Goal: Task Accomplishment & Management: Complete application form

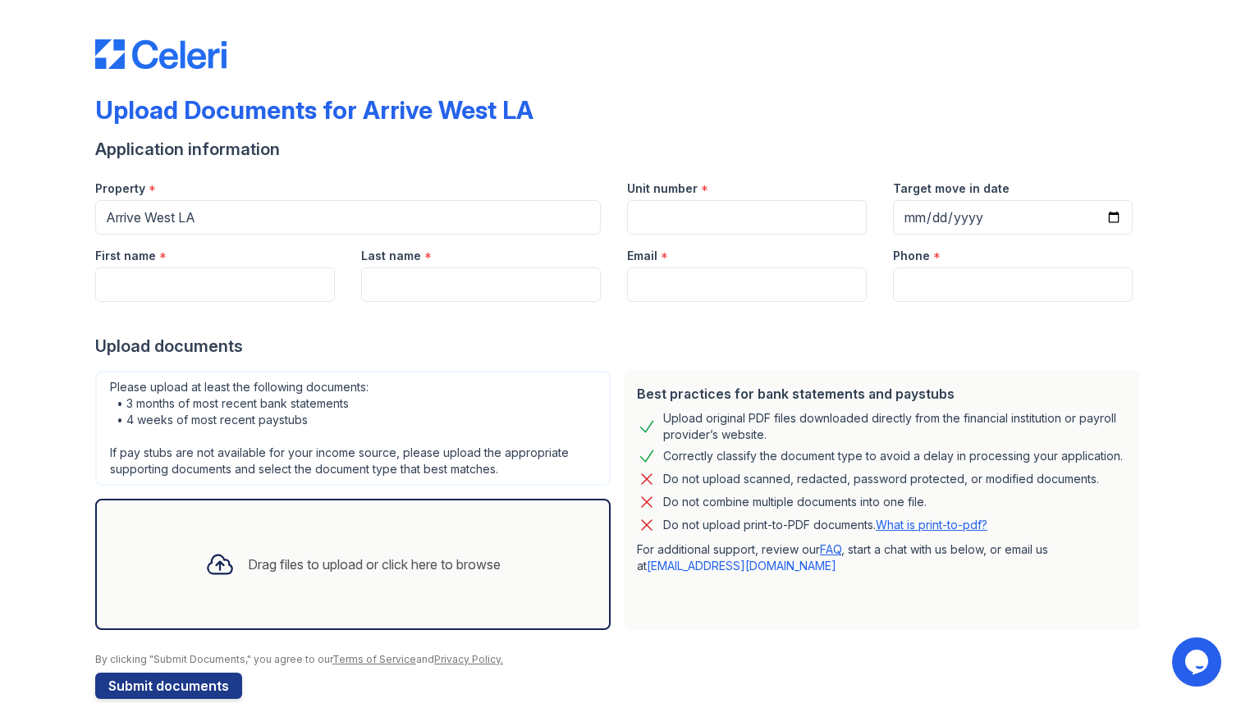
click at [289, 351] on div "Upload documents" at bounding box center [620, 346] width 1050 height 23
click at [699, 218] on input "Unit number" at bounding box center [747, 217] width 240 height 34
type input "211"
click at [932, 207] on input "Target move in date" at bounding box center [1013, 217] width 240 height 34
click at [1107, 217] on input "Target move in date" at bounding box center [1013, 217] width 240 height 34
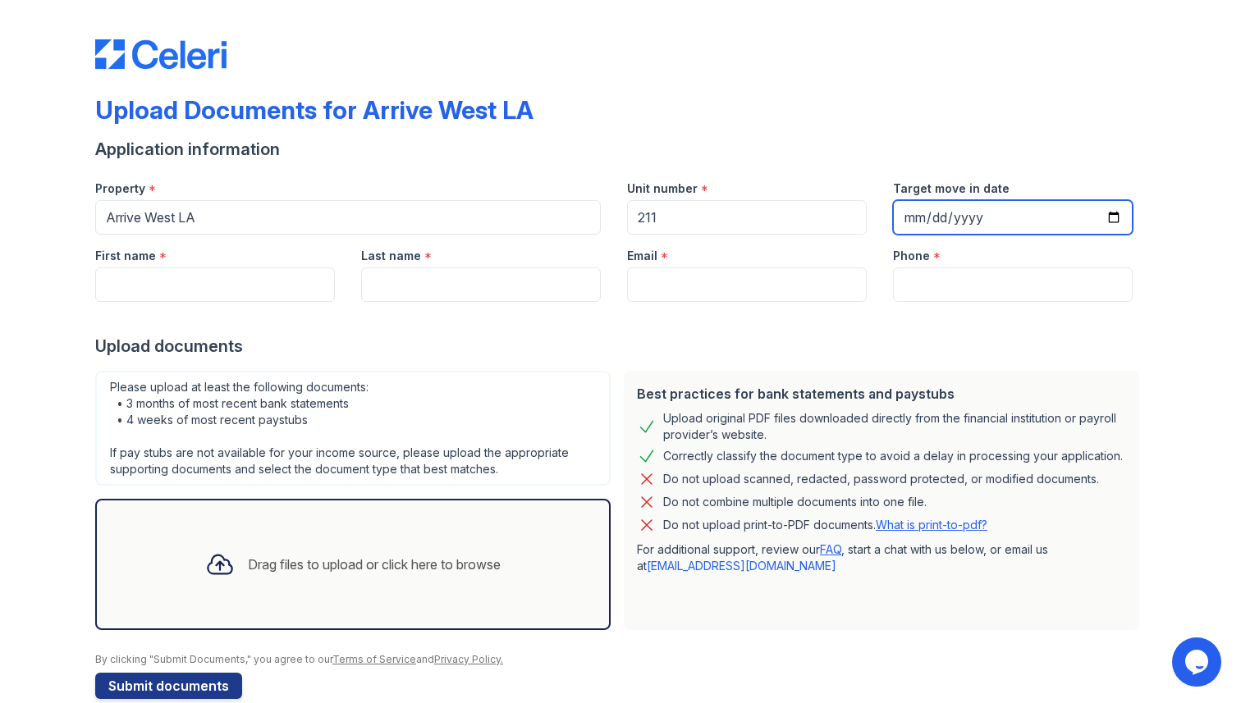
type input "[DATE]"
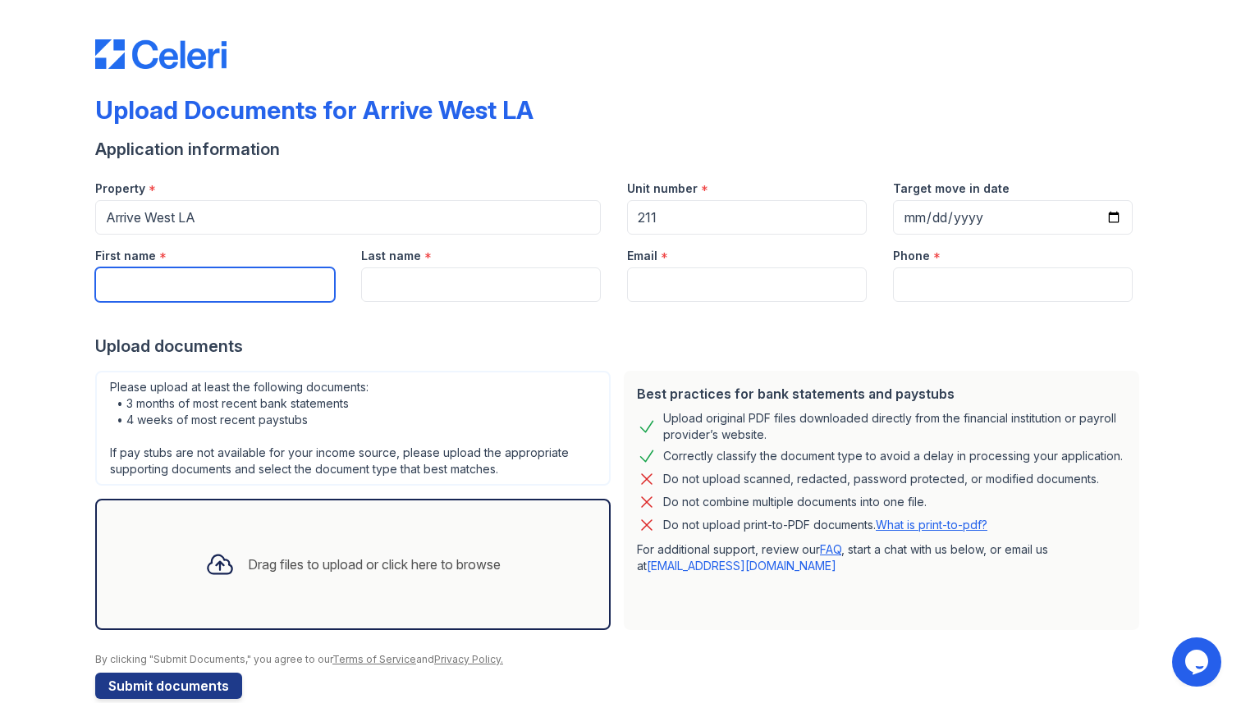
click at [272, 290] on input "First name" at bounding box center [215, 285] width 240 height 34
type input "l"
type input "sheryl"
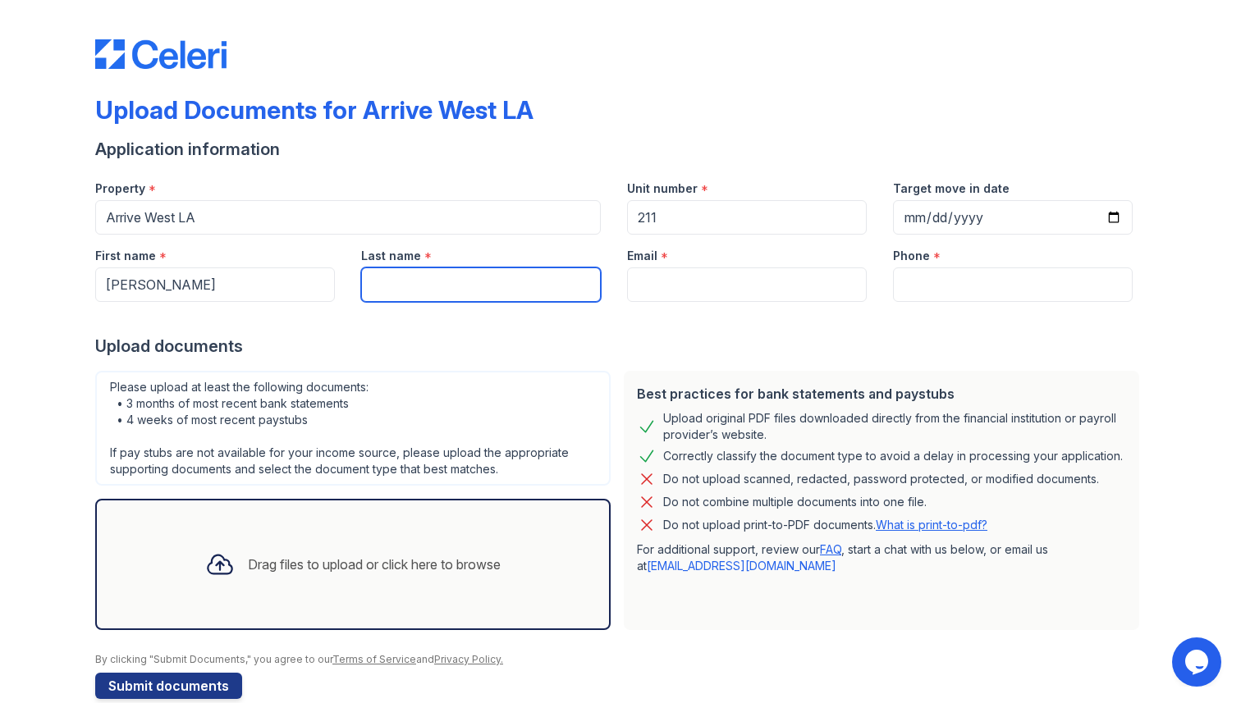
click at [427, 296] on input "Last name" at bounding box center [481, 285] width 240 height 34
type input "lee"
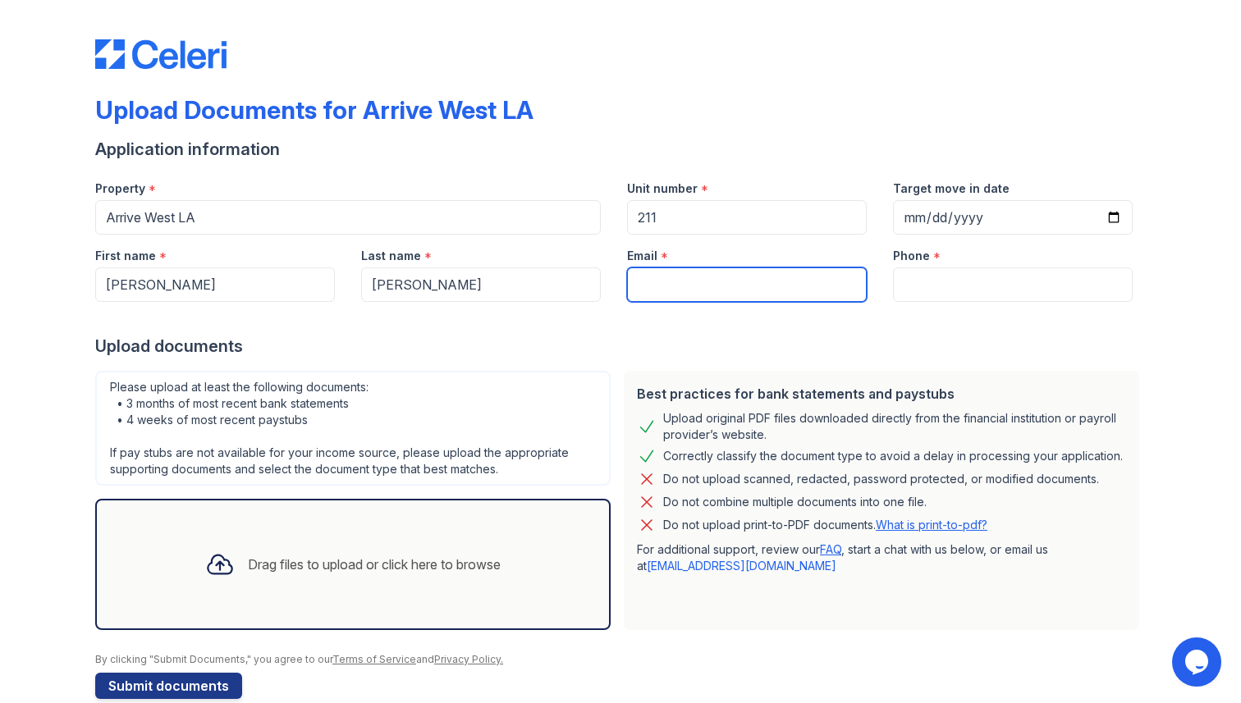
click at [732, 286] on input "Email" at bounding box center [747, 285] width 240 height 34
click at [1120, 78] on div "Upload Documents for Arrive West LA Application information Property * Arrive W…" at bounding box center [620, 356] width 1050 height 699
click at [775, 280] on input "leesuyin" at bounding box center [747, 285] width 240 height 34
type input "leesuyinsheryl@gmail.com"
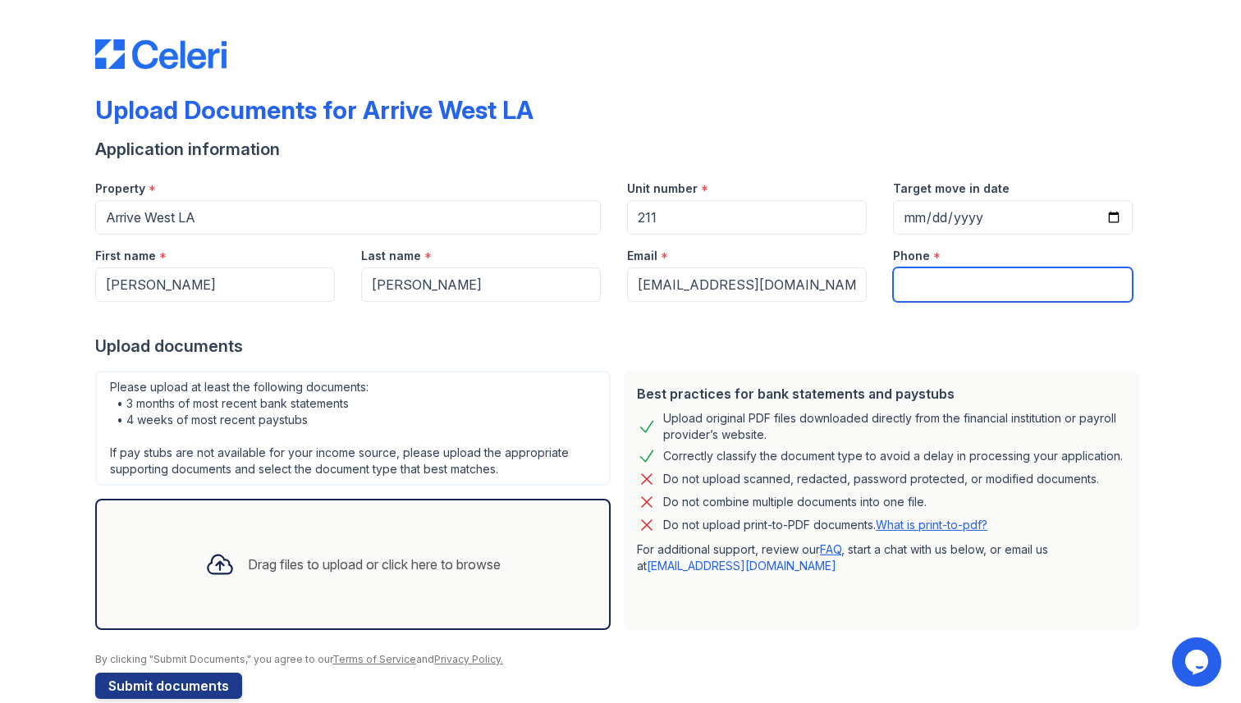
click at [924, 293] on input "Phone" at bounding box center [1013, 285] width 240 height 34
type input "+19257655361"
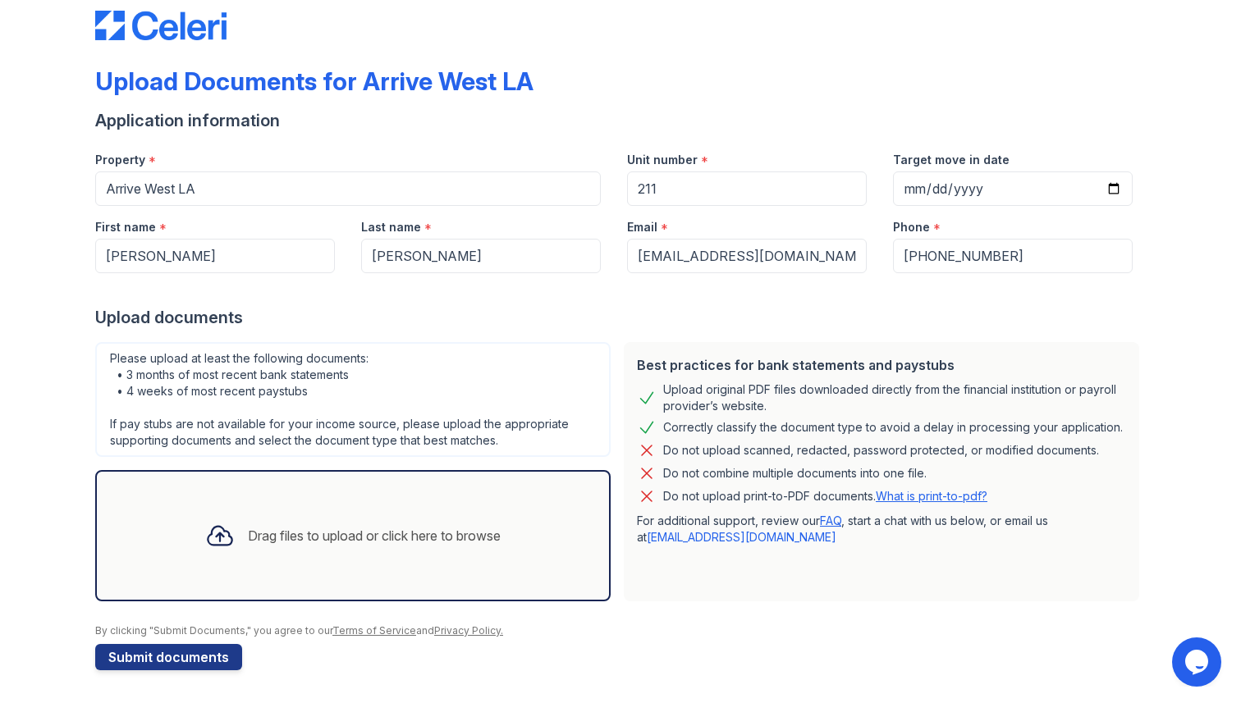
click at [279, 527] on div "Drag files to upload or click here to browse" at bounding box center [374, 536] width 253 height 20
click at [401, 514] on div "Drag files to upload or click here to browse" at bounding box center [353, 536] width 322 height 56
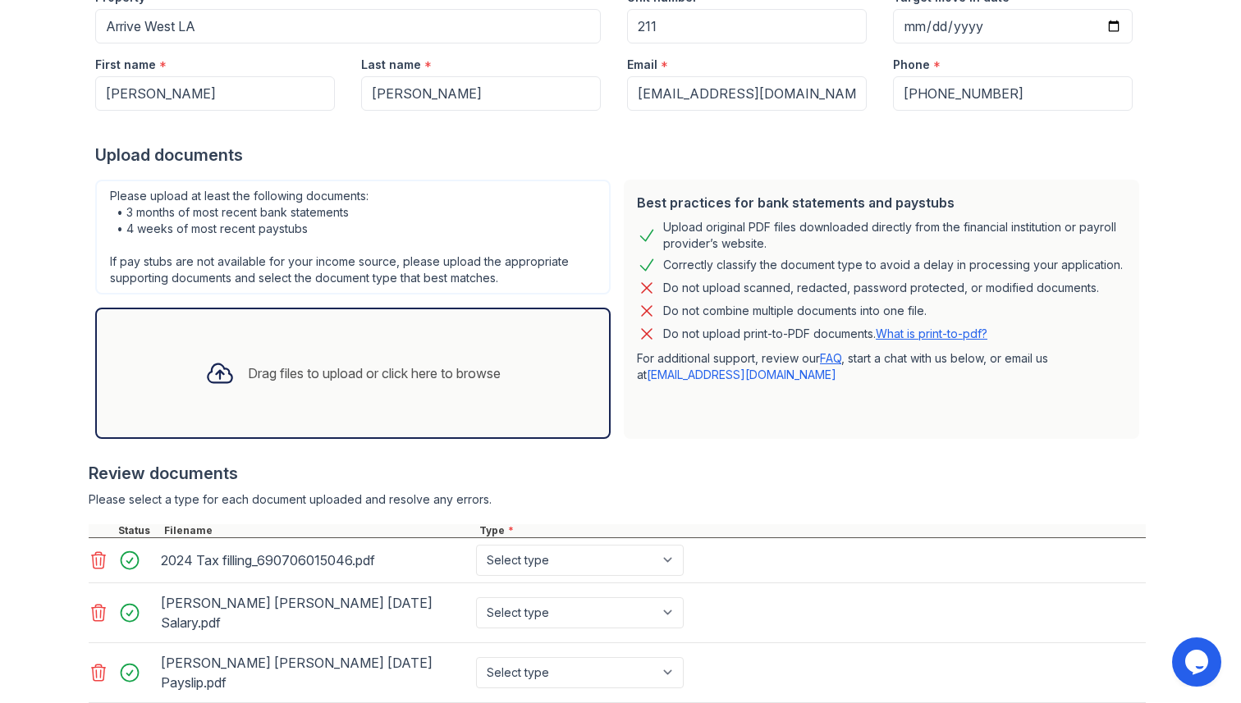
scroll to position [318, 0]
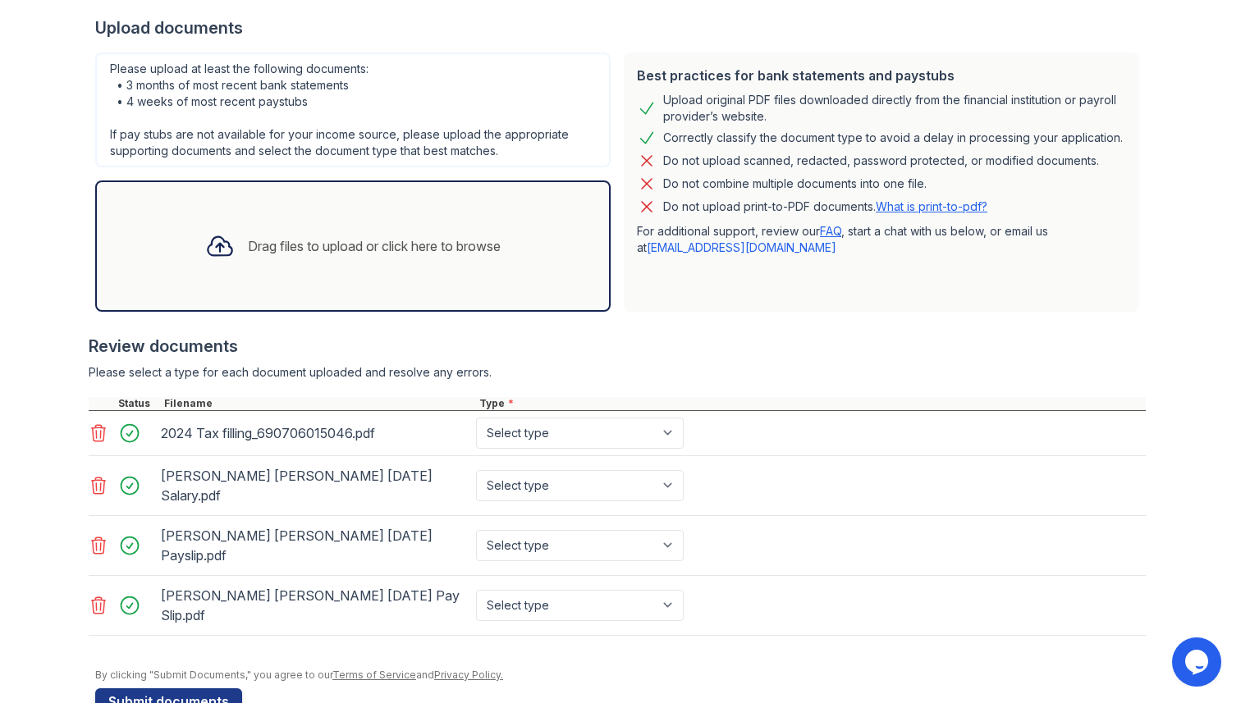
click at [250, 240] on div "Drag files to upload or click here to browse" at bounding box center [374, 246] width 253 height 20
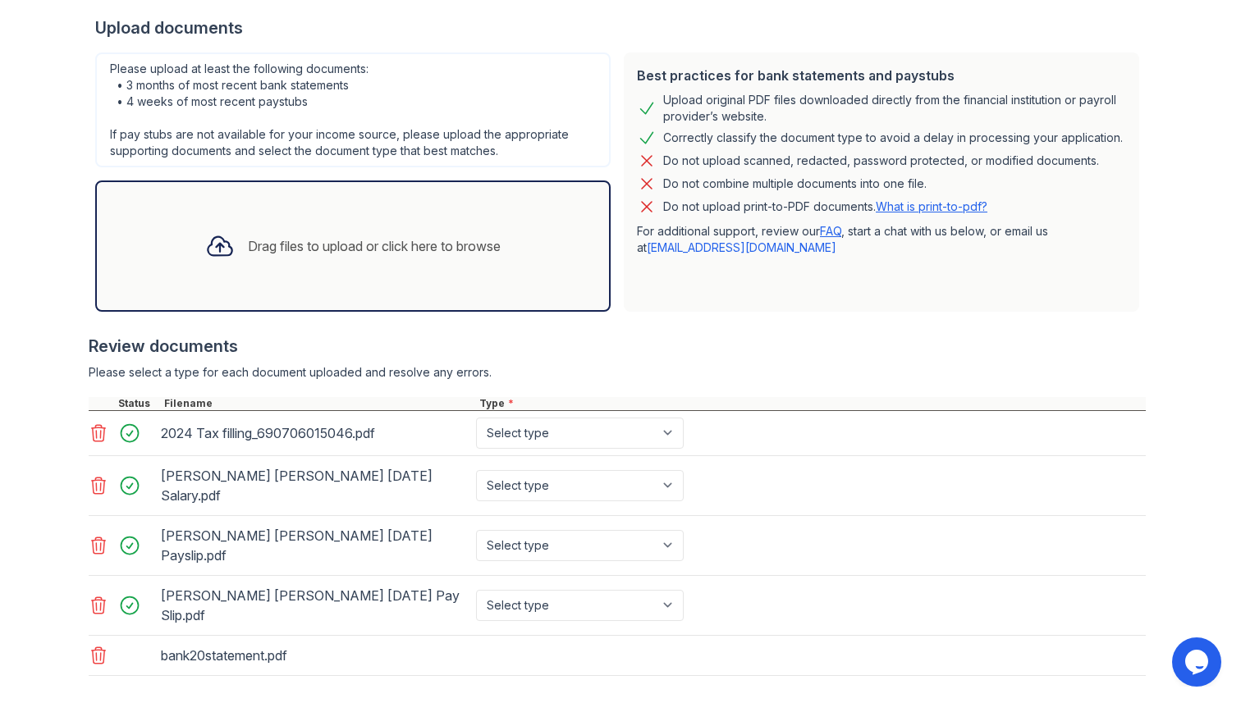
scroll to position [359, 0]
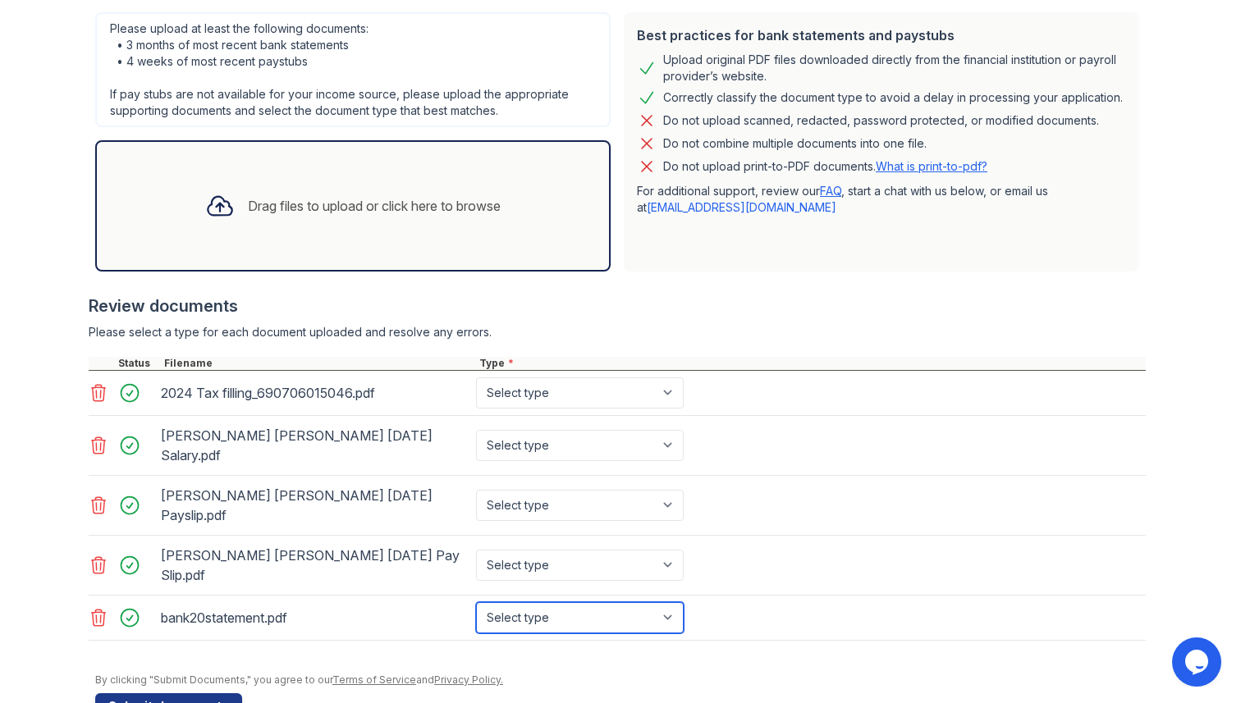
click at [532, 602] on select "Select type Paystub Bank Statement Offer Letter Tax Documents Benefit Award Let…" at bounding box center [580, 617] width 208 height 31
select select "bank_statement"
click at [476, 602] on select "Select type Paystub Bank Statement Offer Letter Tax Documents Benefit Award Let…" at bounding box center [580, 617] width 208 height 31
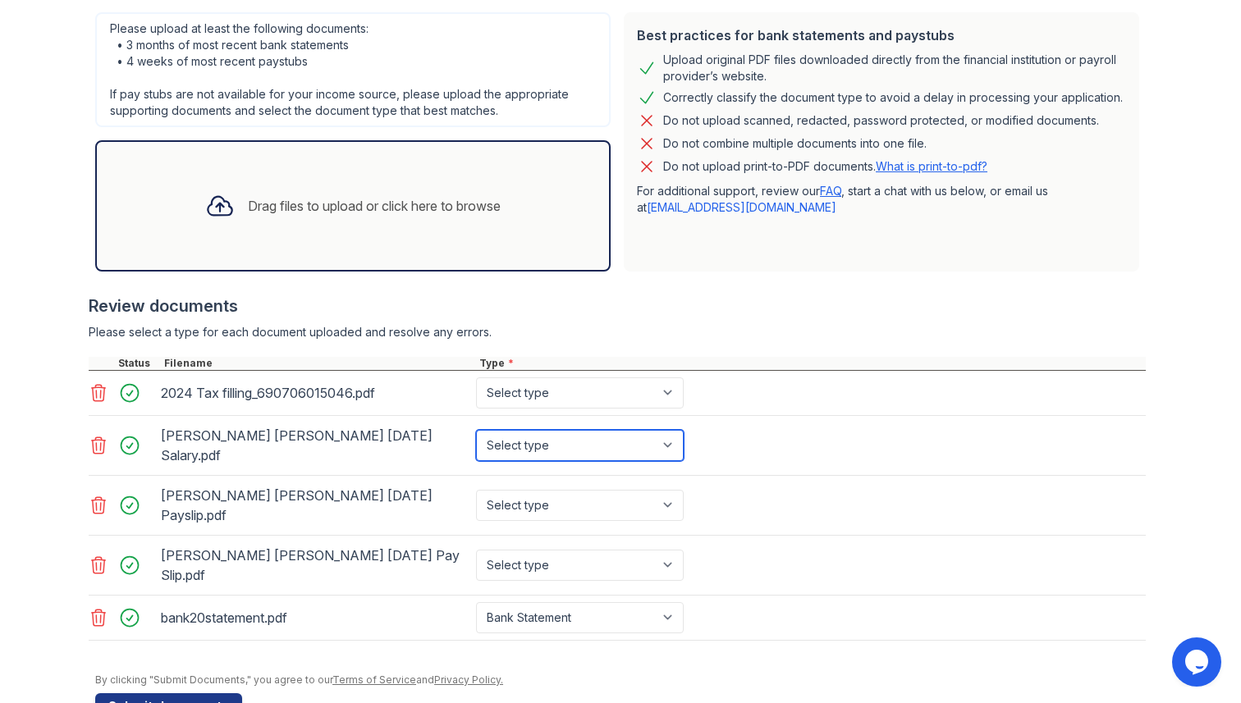
click at [510, 441] on select "Select type Paystub Bank Statement Offer Letter Tax Documents Benefit Award Let…" at bounding box center [580, 445] width 208 height 31
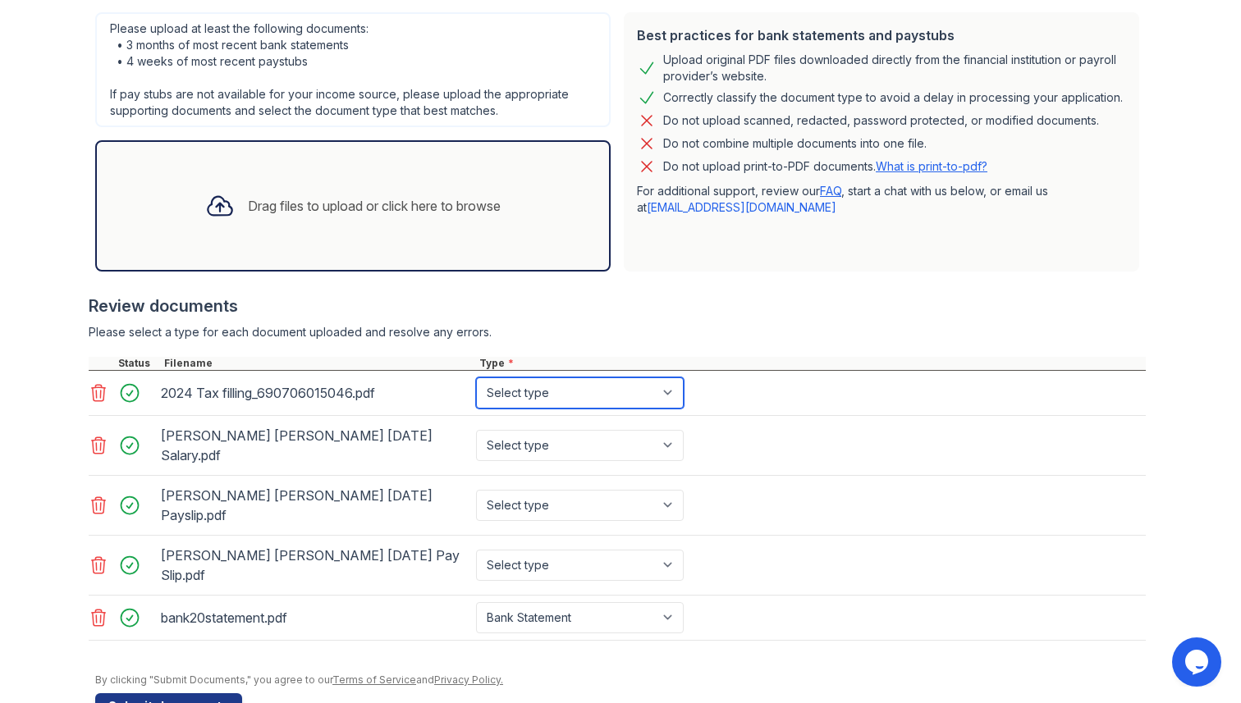
click at [501, 385] on select "Select type Paystub Bank Statement Offer Letter Tax Documents Benefit Award Let…" at bounding box center [580, 392] width 208 height 31
select select "tax_documents"
click at [476, 377] on select "Select type Paystub Bank Statement Offer Letter Tax Documents Benefit Award Let…" at bounding box center [580, 392] width 208 height 31
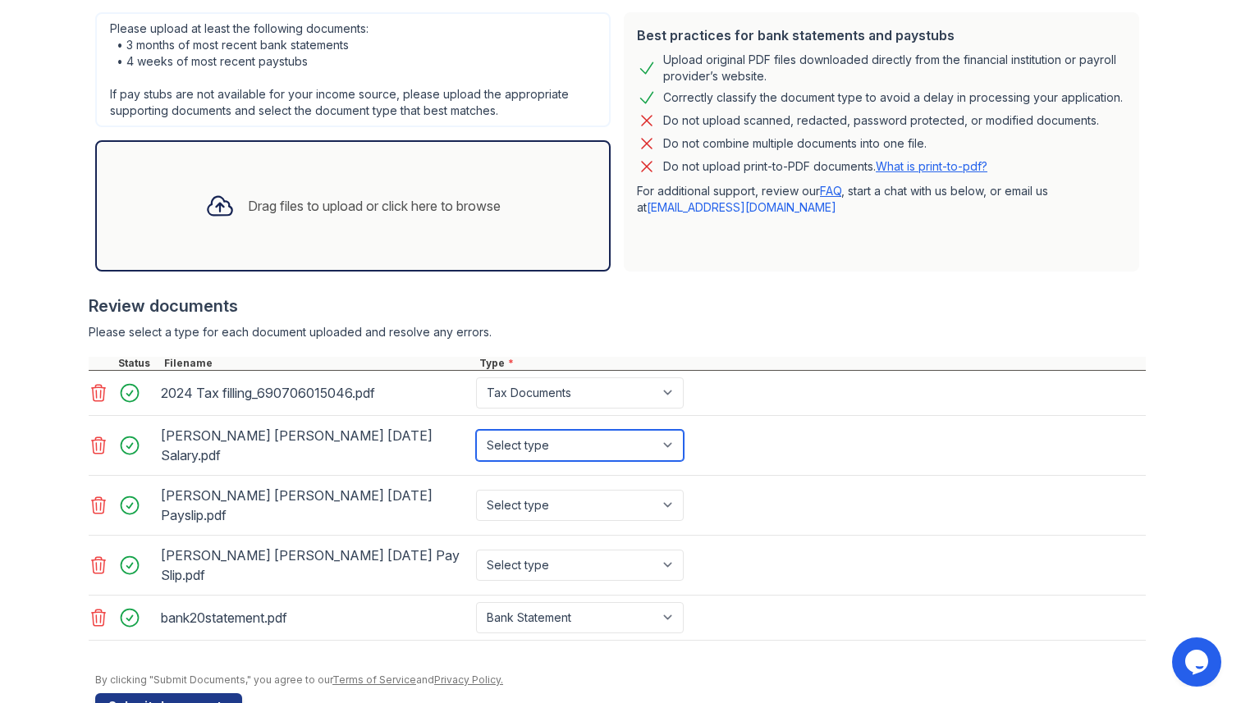
click at [520, 444] on select "Select type Paystub Bank Statement Offer Letter Tax Documents Benefit Award Let…" at bounding box center [580, 445] width 208 height 31
select select "paystub"
click at [476, 430] on select "Select type Paystub Bank Statement Offer Letter Tax Documents Benefit Award Let…" at bounding box center [580, 445] width 208 height 31
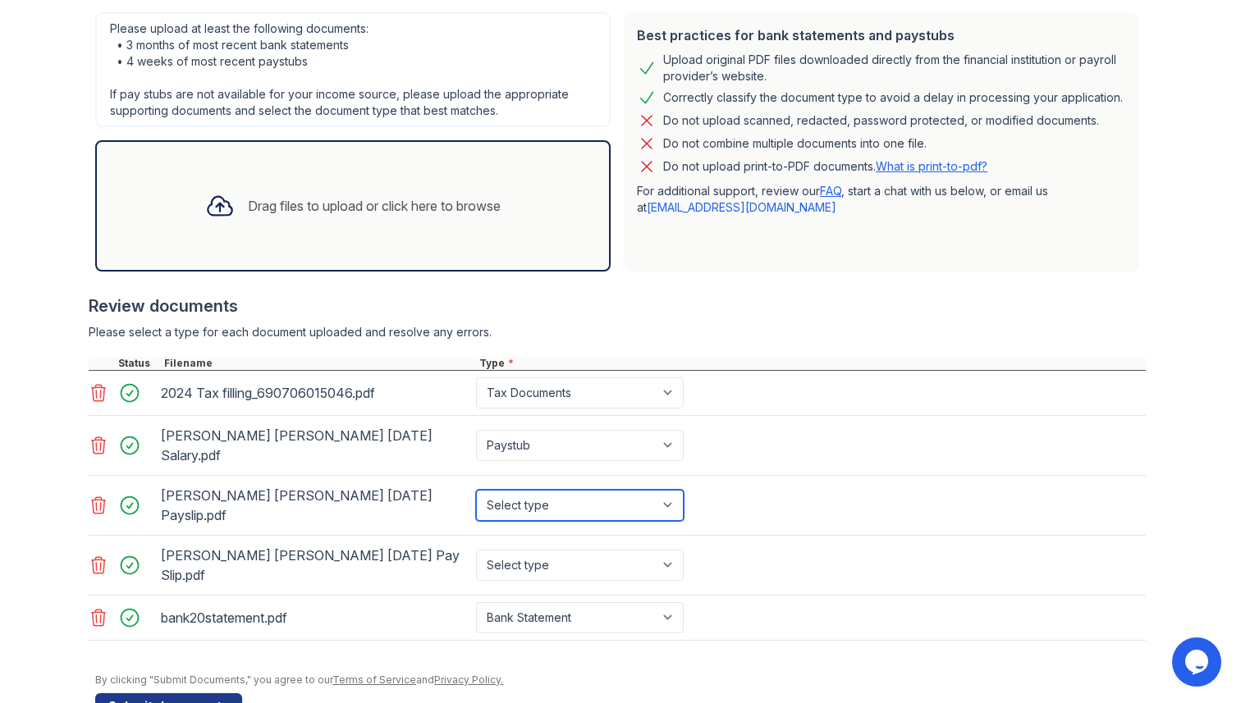
click at [530, 490] on select "Select type Paystub Bank Statement Offer Letter Tax Documents Benefit Award Let…" at bounding box center [580, 505] width 208 height 31
select select "paystub"
click at [476, 490] on select "Select type Paystub Bank Statement Offer Letter Tax Documents Benefit Award Let…" at bounding box center [580, 505] width 208 height 31
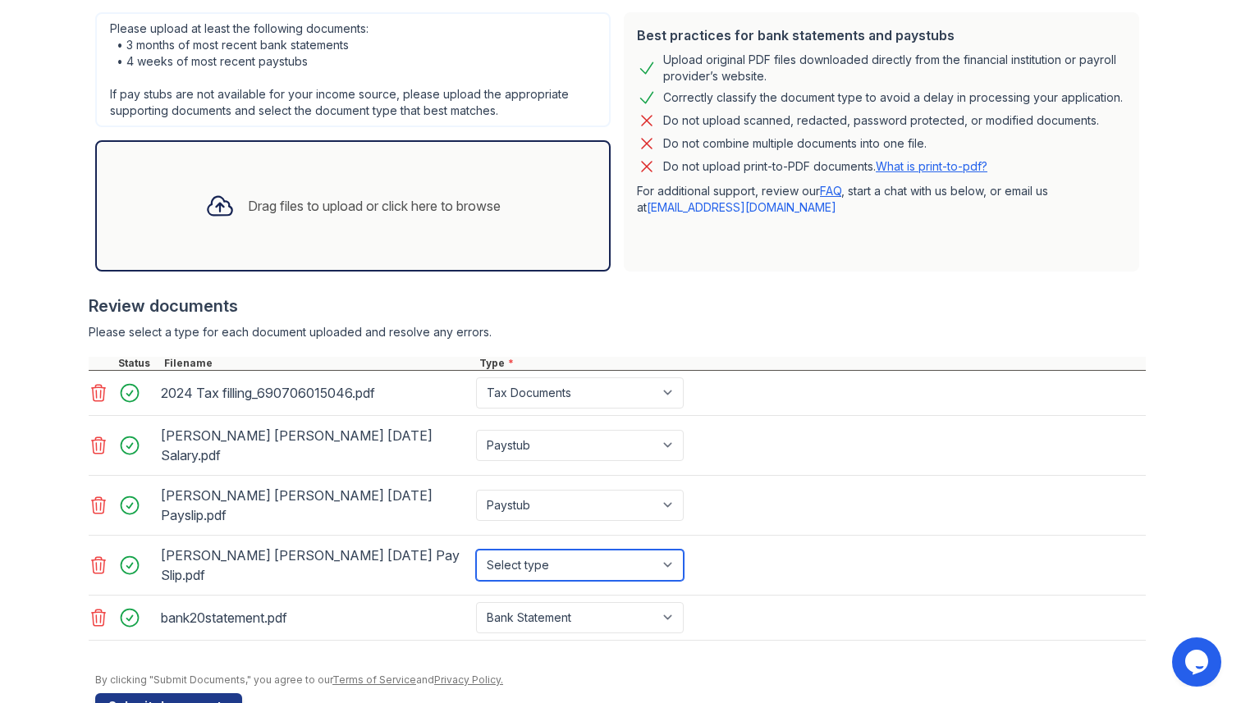
click at [534, 550] on select "Select type Paystub Bank Statement Offer Letter Tax Documents Benefit Award Let…" at bounding box center [580, 565] width 208 height 31
select select "paystub"
click at [476, 550] on select "Select type Paystub Bank Statement Offer Letter Tax Documents Benefit Award Let…" at bounding box center [580, 565] width 208 height 31
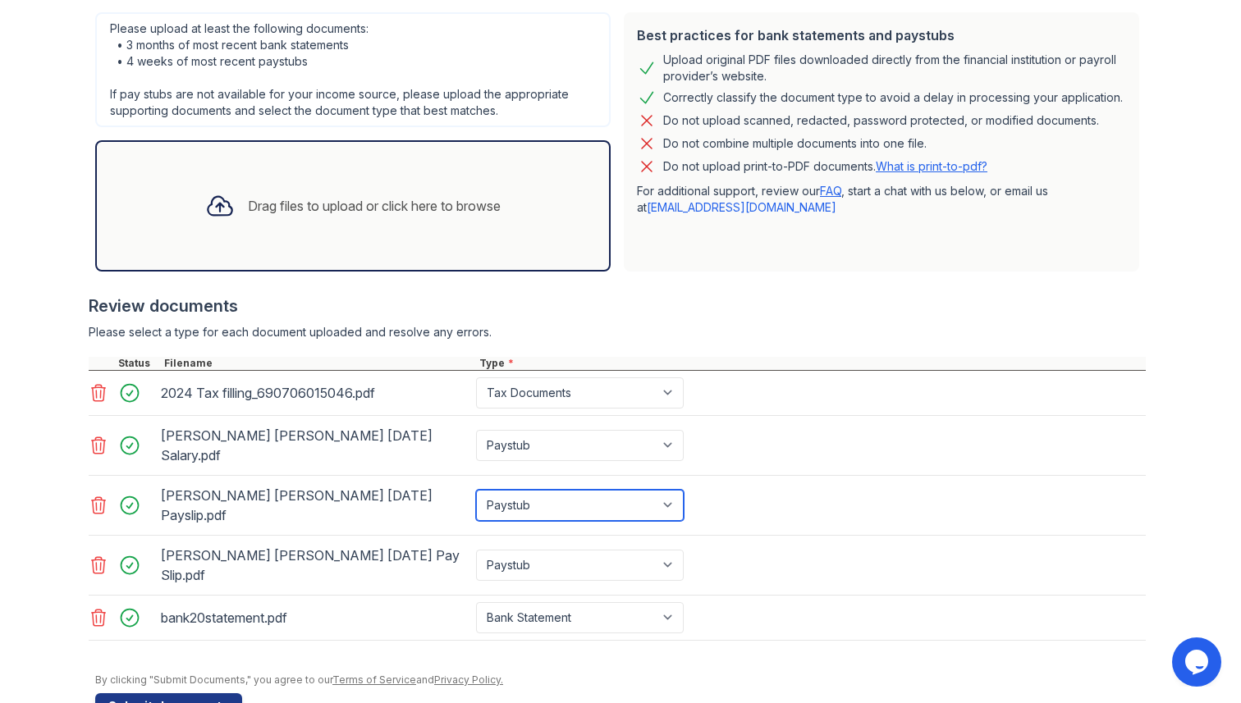
click at [559, 490] on select "Select type Paystub Bank Statement Offer Letter Tax Documents Benefit Award Let…" at bounding box center [580, 505] width 208 height 31
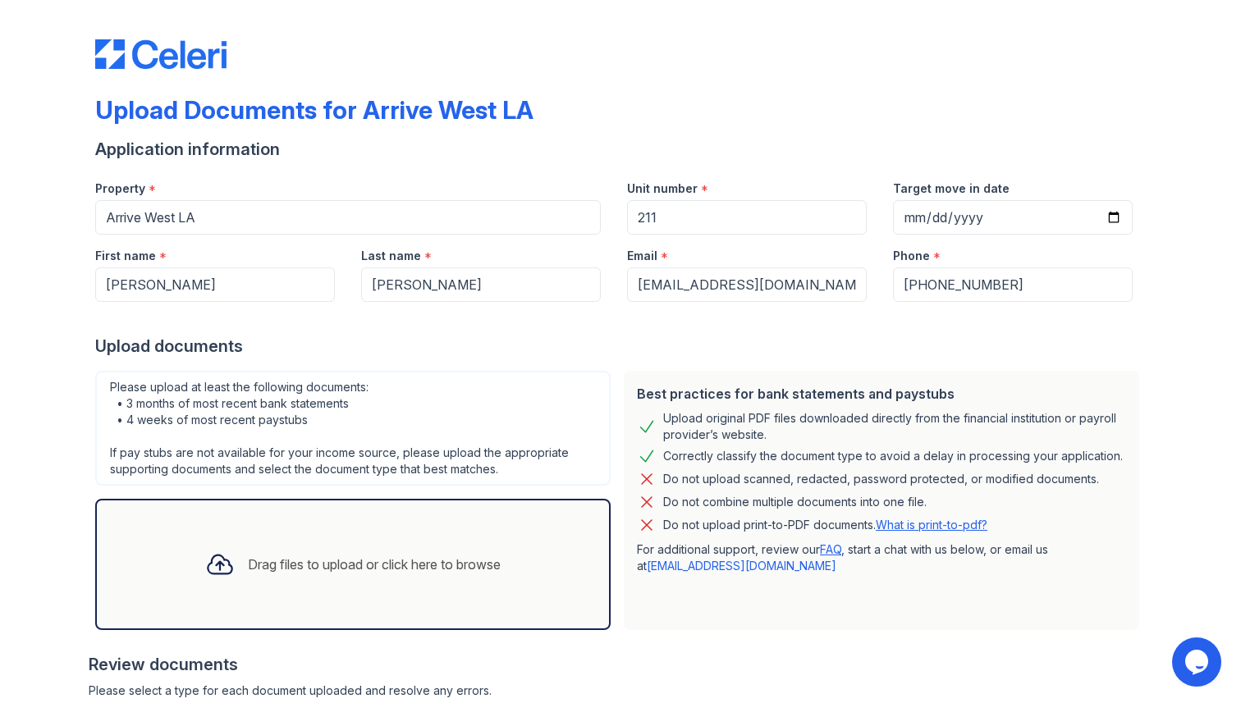
scroll to position [364, 0]
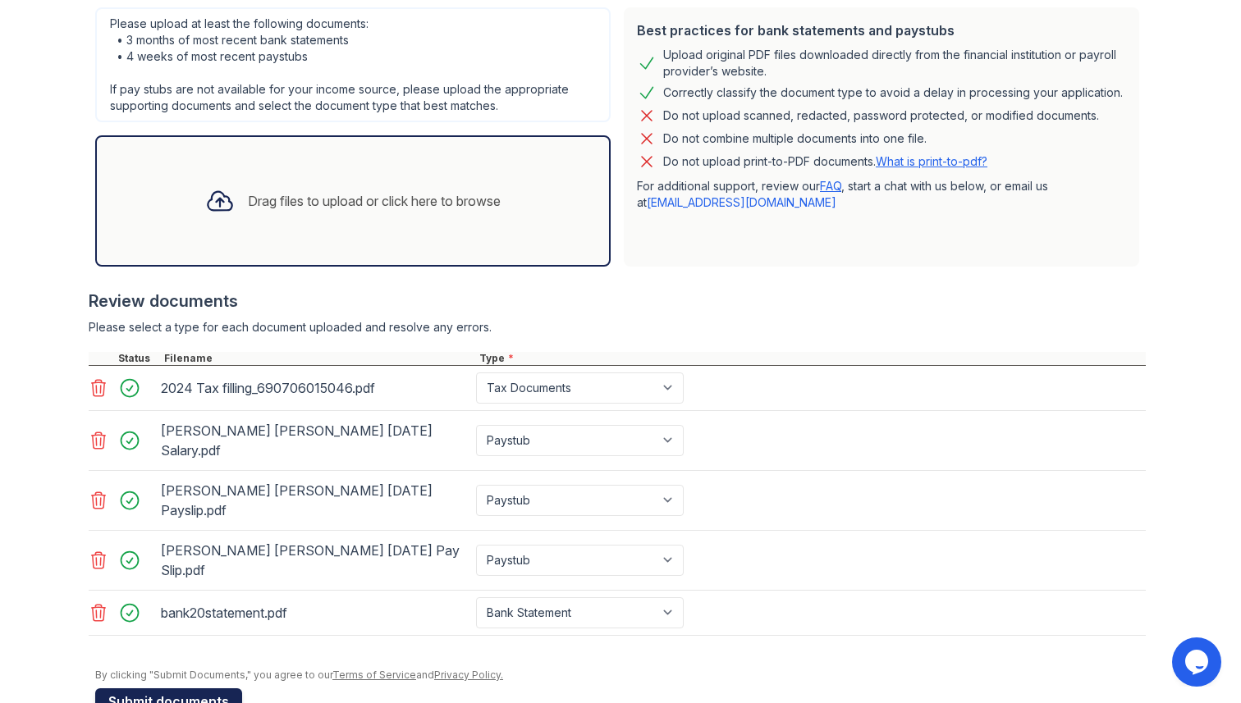
click at [200, 689] on button "Submit documents" at bounding box center [168, 702] width 147 height 26
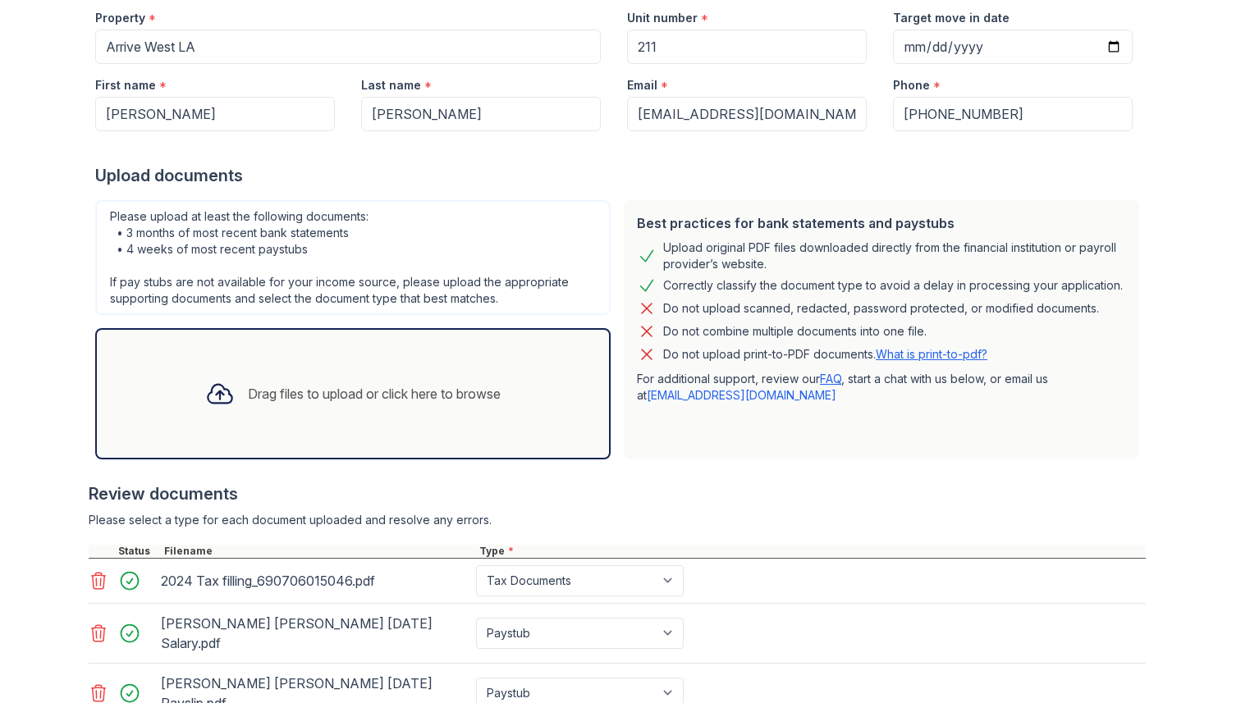
scroll to position [462, 0]
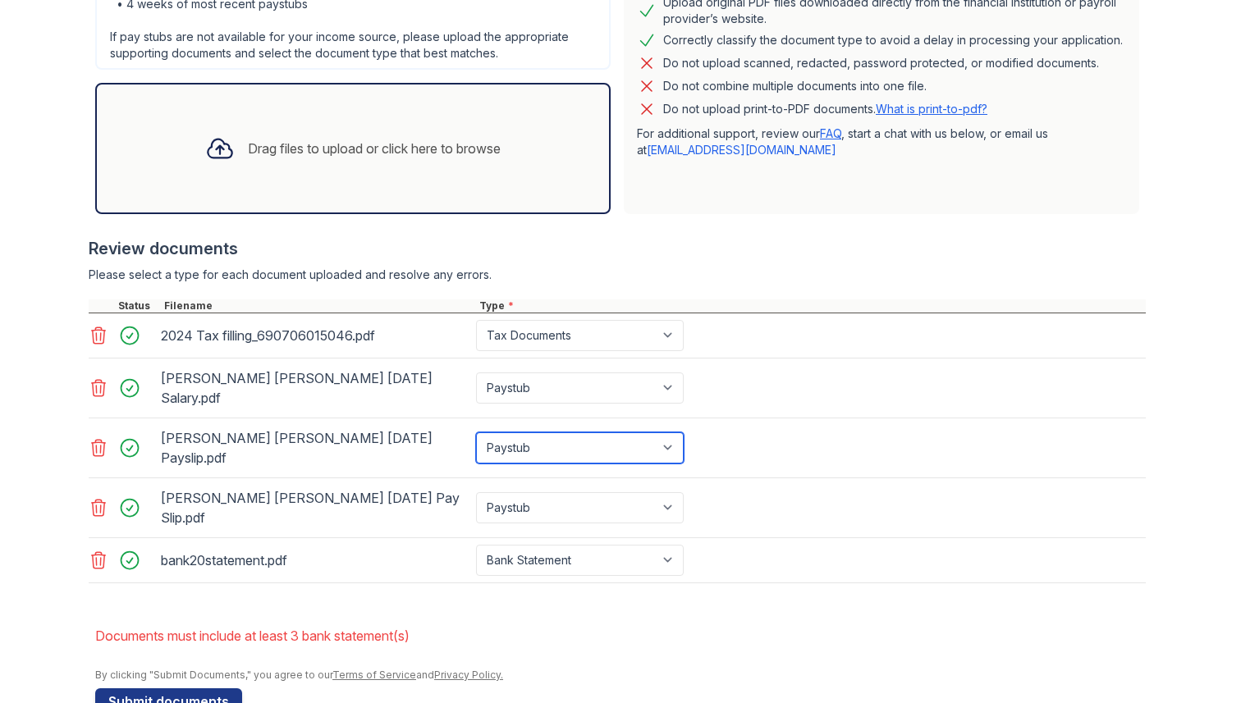
click at [578, 432] on select "Paystub Bank Statement Offer Letter Tax Documents Benefit Award Letter Investme…" at bounding box center [580, 447] width 208 height 31
select select "bank_statement"
click at [476, 432] on select "Paystub Bank Statement Offer Letter Tax Documents Benefit Award Letter Investme…" at bounding box center [580, 447] width 208 height 31
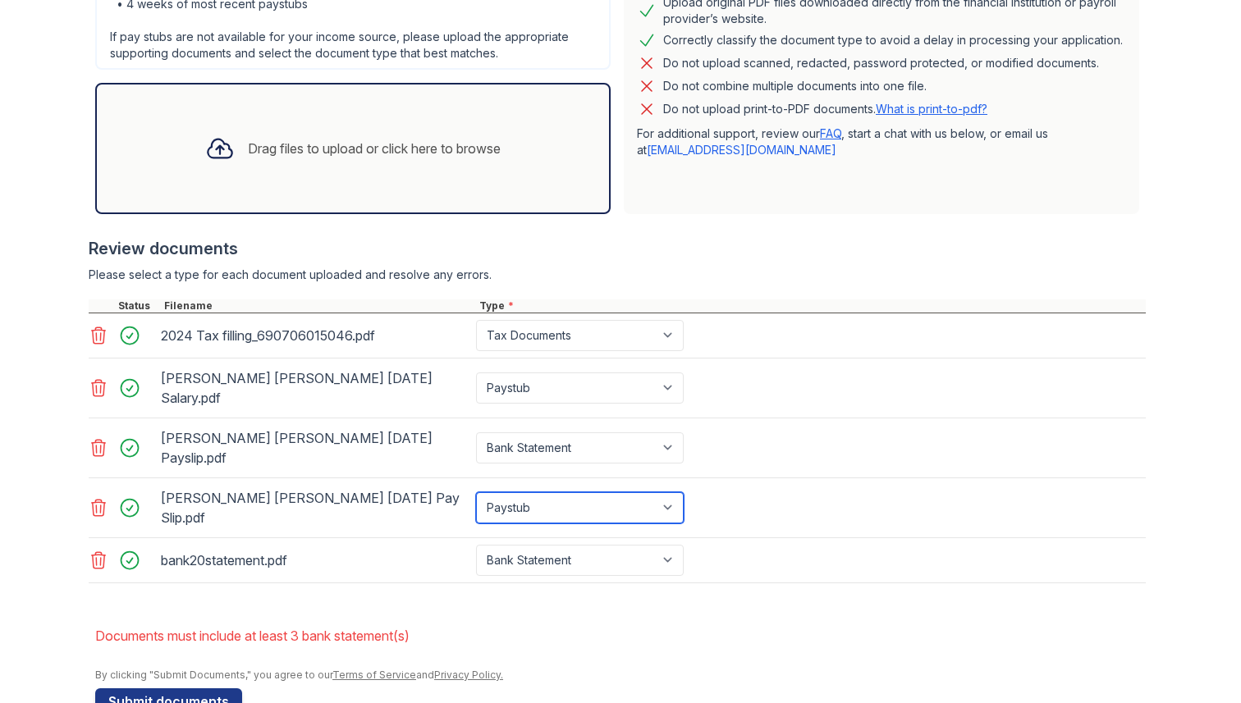
click at [577, 492] on select "Paystub Bank Statement Offer Letter Tax Documents Benefit Award Letter Investme…" at bounding box center [580, 507] width 208 height 31
select select "bank_statement"
click at [476, 492] on select "Paystub Bank Statement Offer Letter Tax Documents Benefit Award Letter Investme…" at bounding box center [580, 507] width 208 height 31
click at [339, 485] on div "Wong Mei Fong June'25 Pay Slip.pdf" at bounding box center [315, 508] width 309 height 46
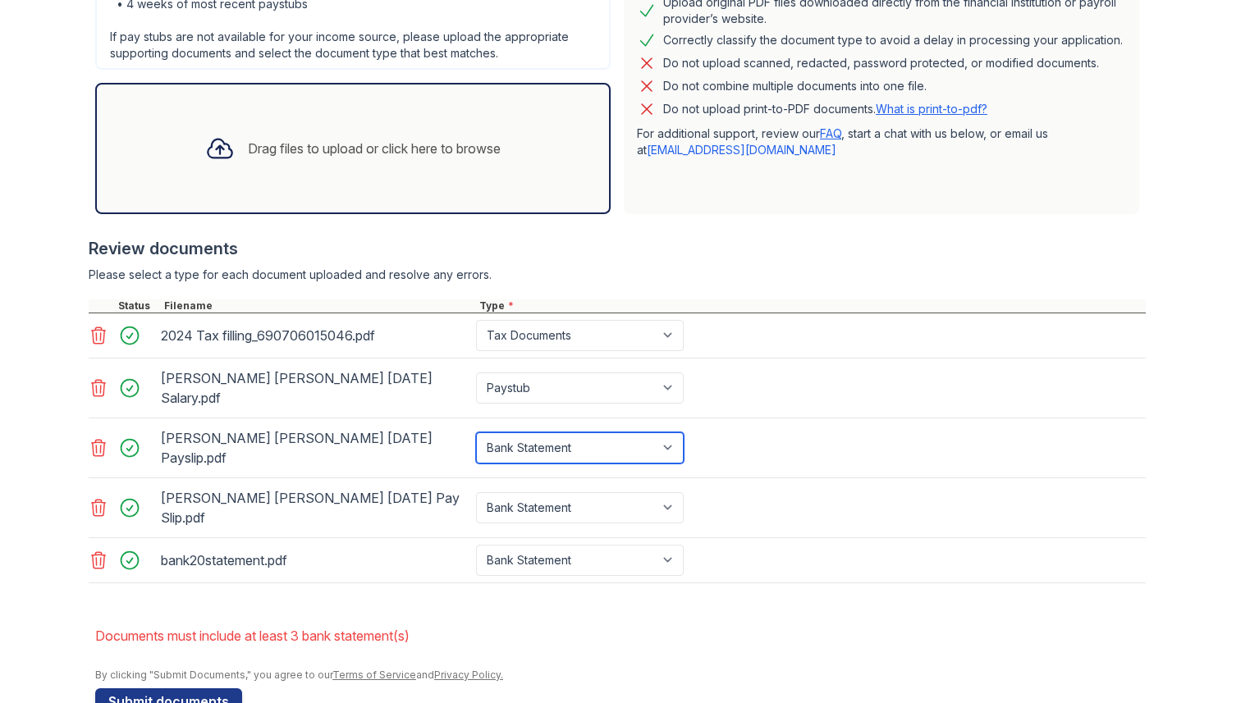
click at [574, 432] on select "Paystub Bank Statement Offer Letter Tax Documents Benefit Award Letter Investme…" at bounding box center [580, 447] width 208 height 31
click at [187, 689] on button "Submit documents" at bounding box center [168, 702] width 147 height 26
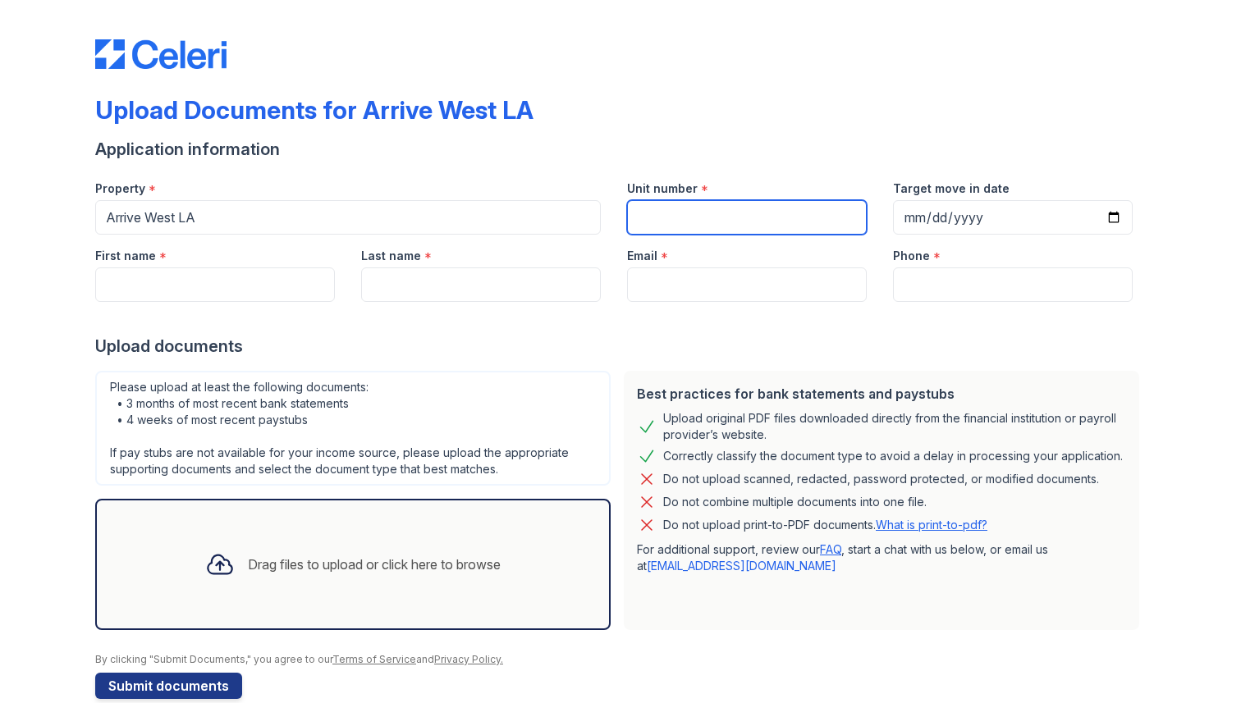
click at [661, 217] on input "Unit number" at bounding box center [747, 217] width 240 height 34
type input "211"
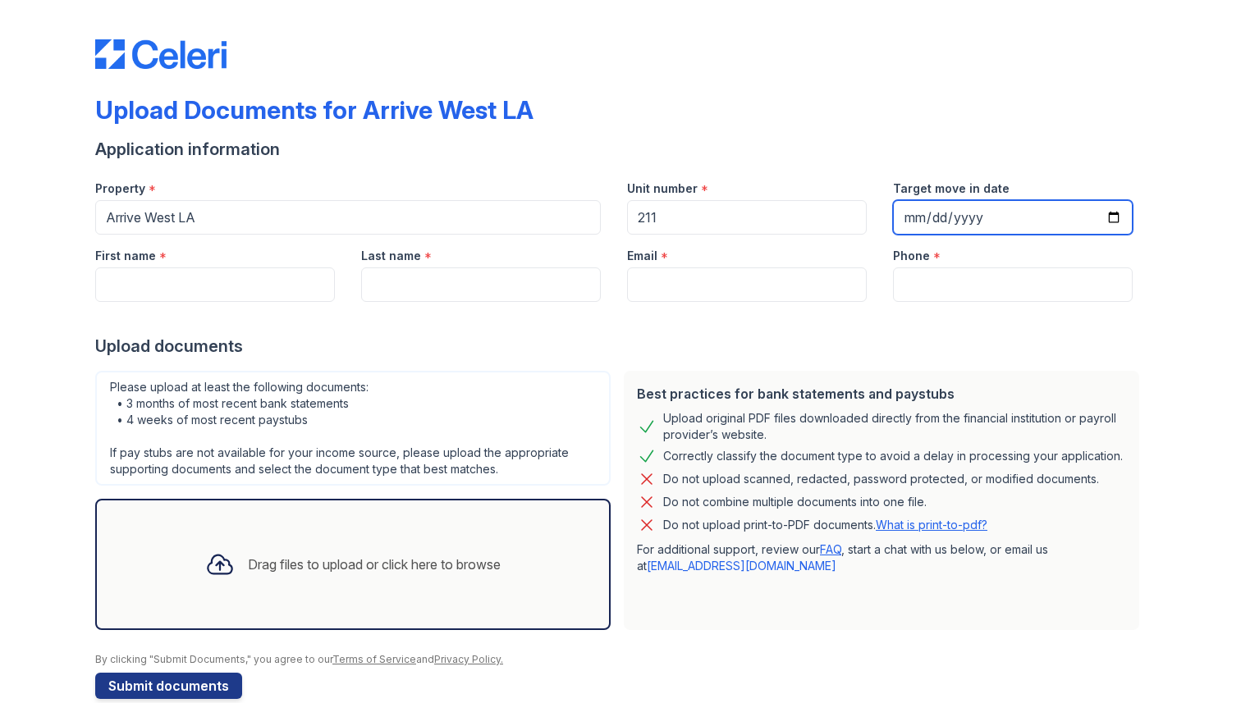
click at [996, 217] on input "Target move in date" at bounding box center [1013, 217] width 240 height 34
click at [1109, 213] on input "Target move in date" at bounding box center [1013, 217] width 240 height 34
type input "[DATE]"
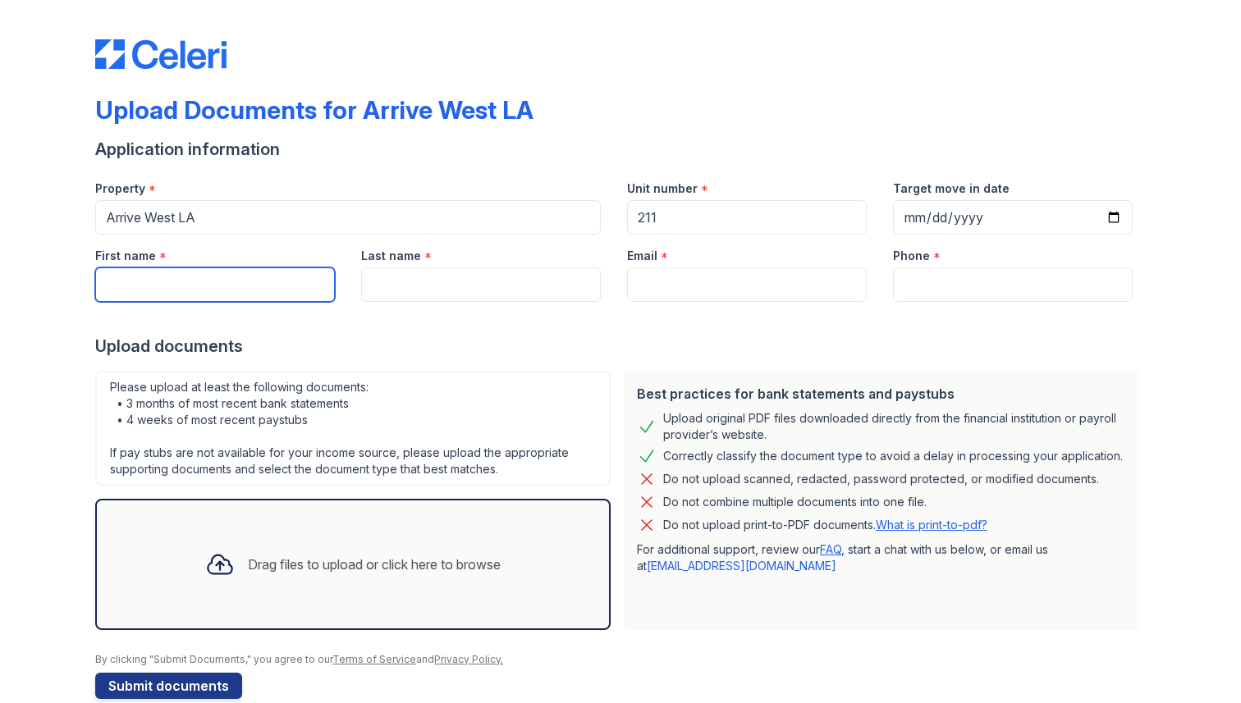
click at [281, 294] on input "First name" at bounding box center [215, 285] width 240 height 34
type input "[PERSON_NAME]"
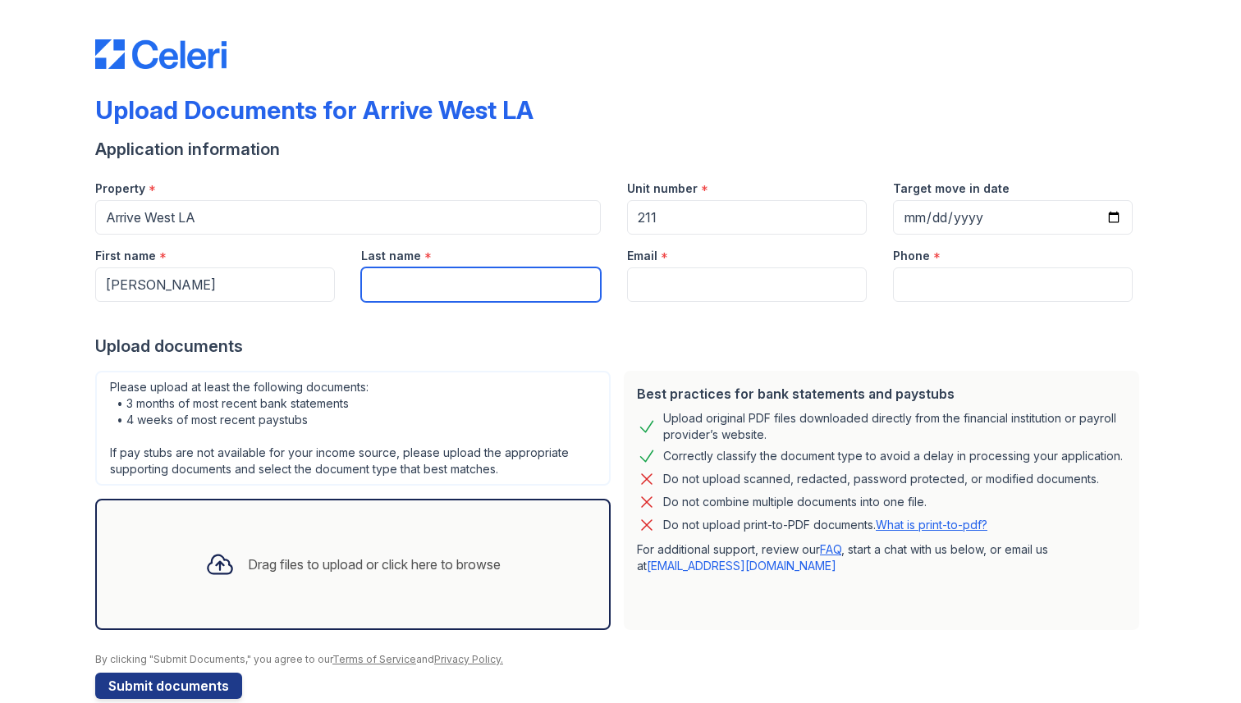
click at [456, 295] on input "Last name" at bounding box center [481, 285] width 240 height 34
type input "jang"
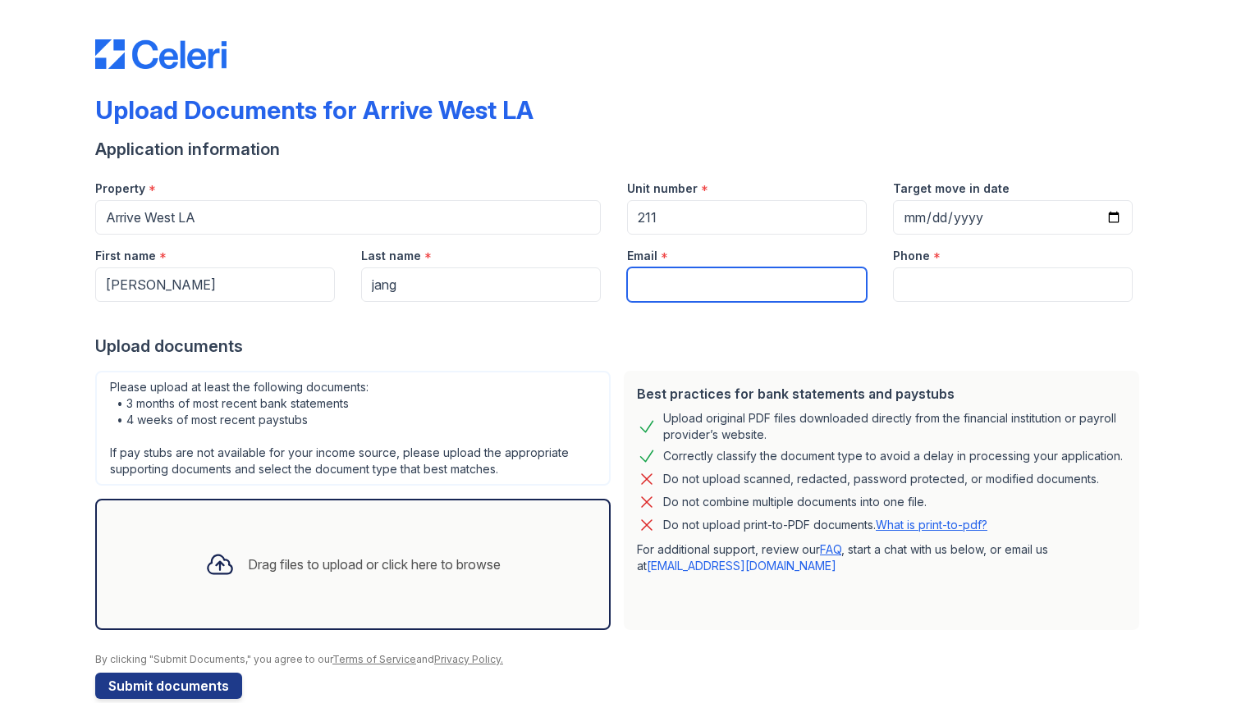
click at [701, 286] on input "Email" at bounding box center [747, 285] width 240 height 34
type input "[EMAIL_ADDRESS][DOMAIN_NAME]"
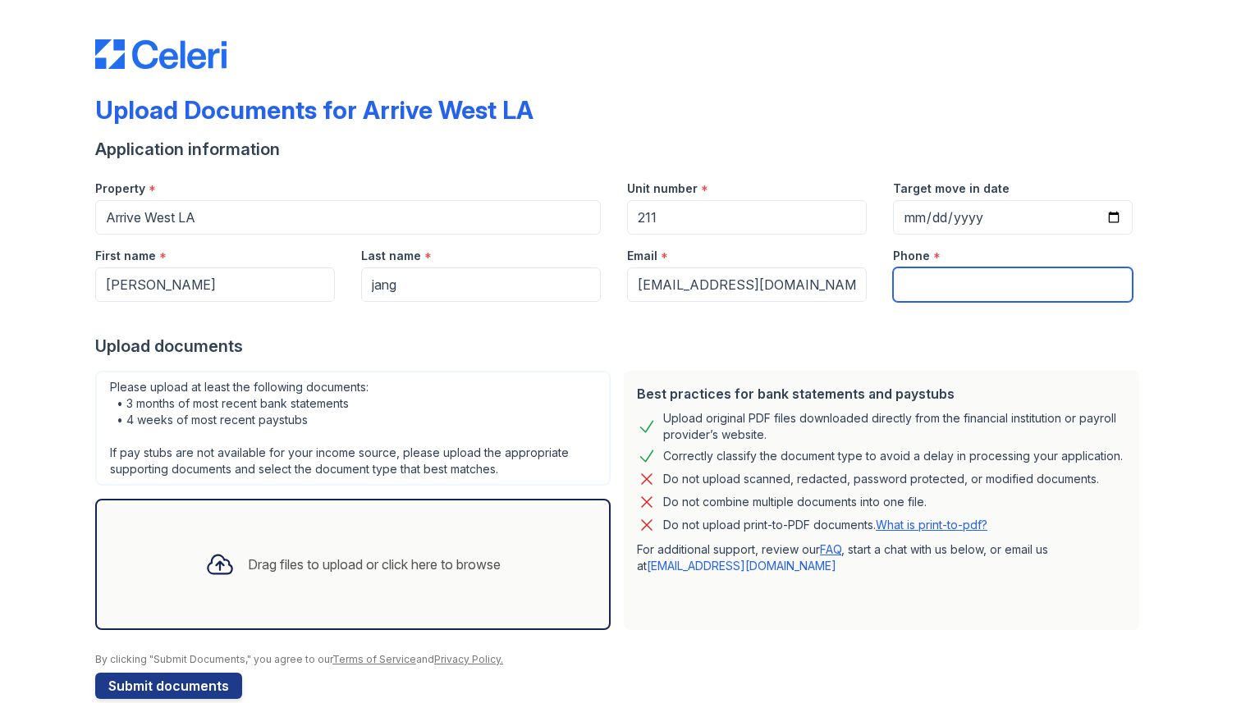
click at [931, 282] on input "Phone" at bounding box center [1013, 285] width 240 height 34
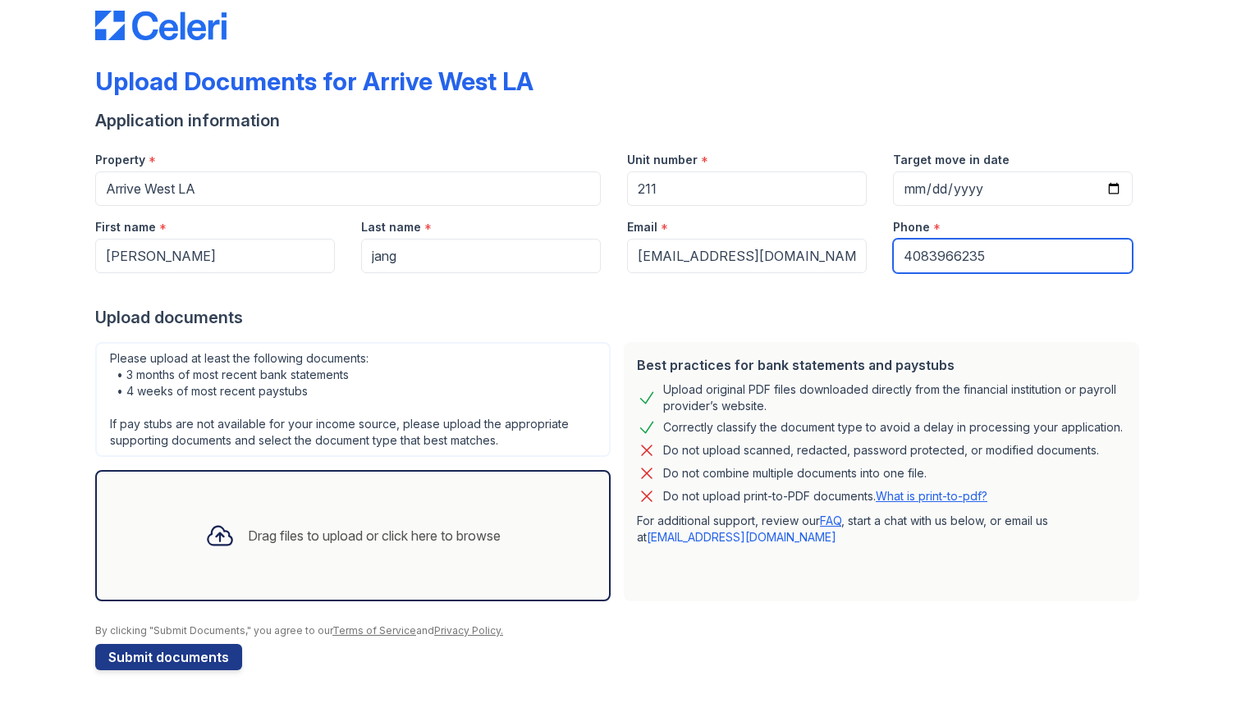
type input "4083966235"
click at [364, 516] on div "Drag files to upload or click here to browse" at bounding box center [353, 536] width 322 height 56
click at [364, 511] on div "Drag files to upload or click here to browse" at bounding box center [353, 536] width 322 height 56
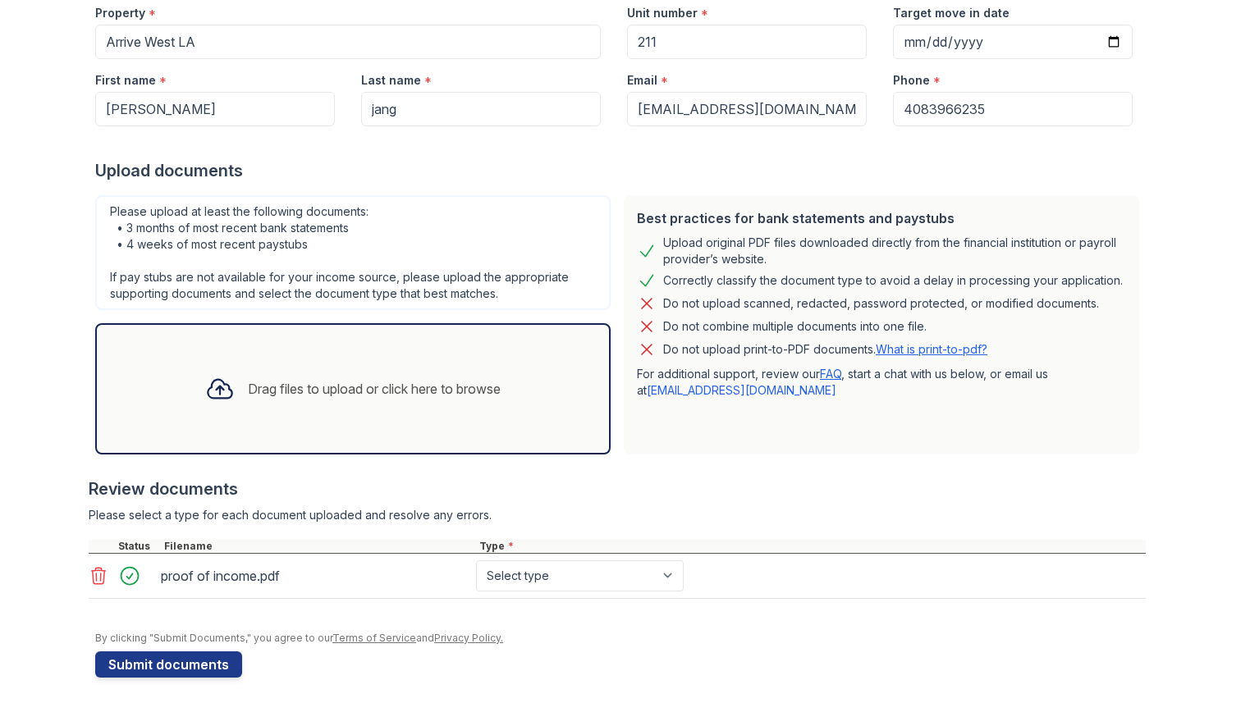
scroll to position [183, 0]
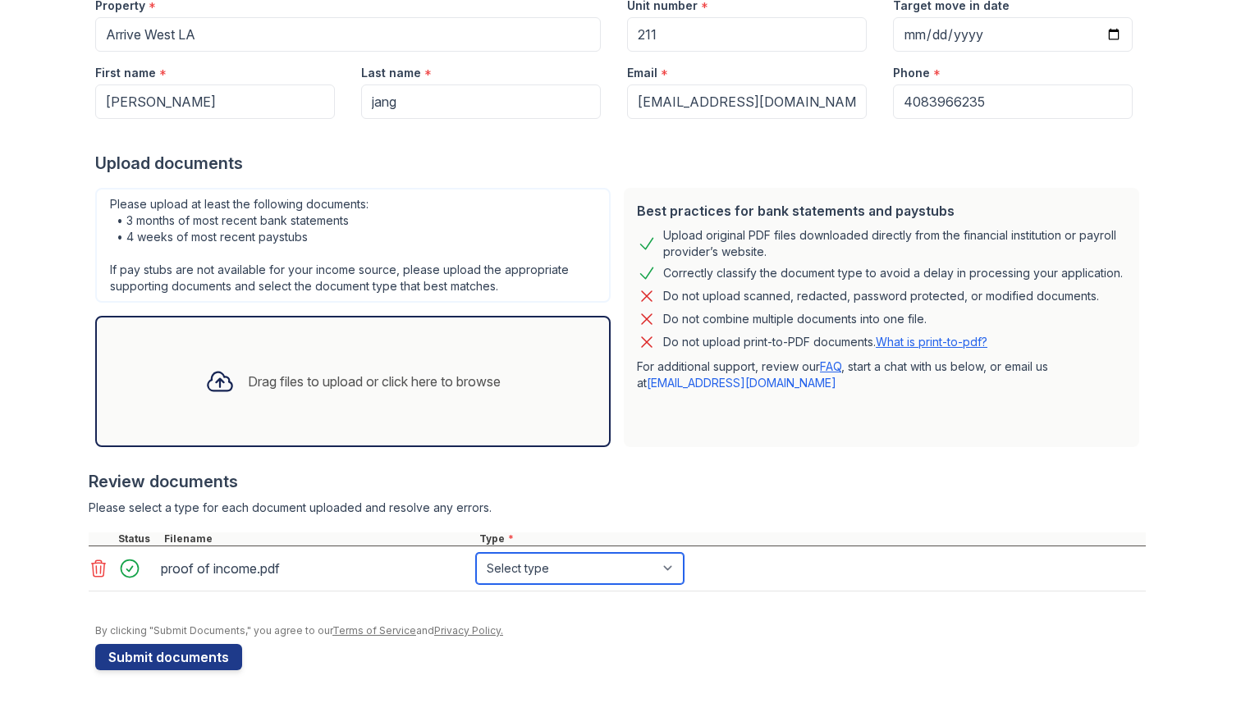
click at [566, 562] on select "Select type Paystub Bank Statement Offer Letter Tax Documents Benefit Award Let…" at bounding box center [580, 568] width 208 height 31
select select "paystub"
click at [476, 553] on select "Select type Paystub Bank Statement Offer Letter Tax Documents Benefit Award Let…" at bounding box center [580, 568] width 208 height 31
click at [394, 390] on div "Drag files to upload or click here to browse" at bounding box center [374, 382] width 253 height 20
click at [447, 372] on div "Drag files to upload or click here to browse" at bounding box center [374, 382] width 253 height 20
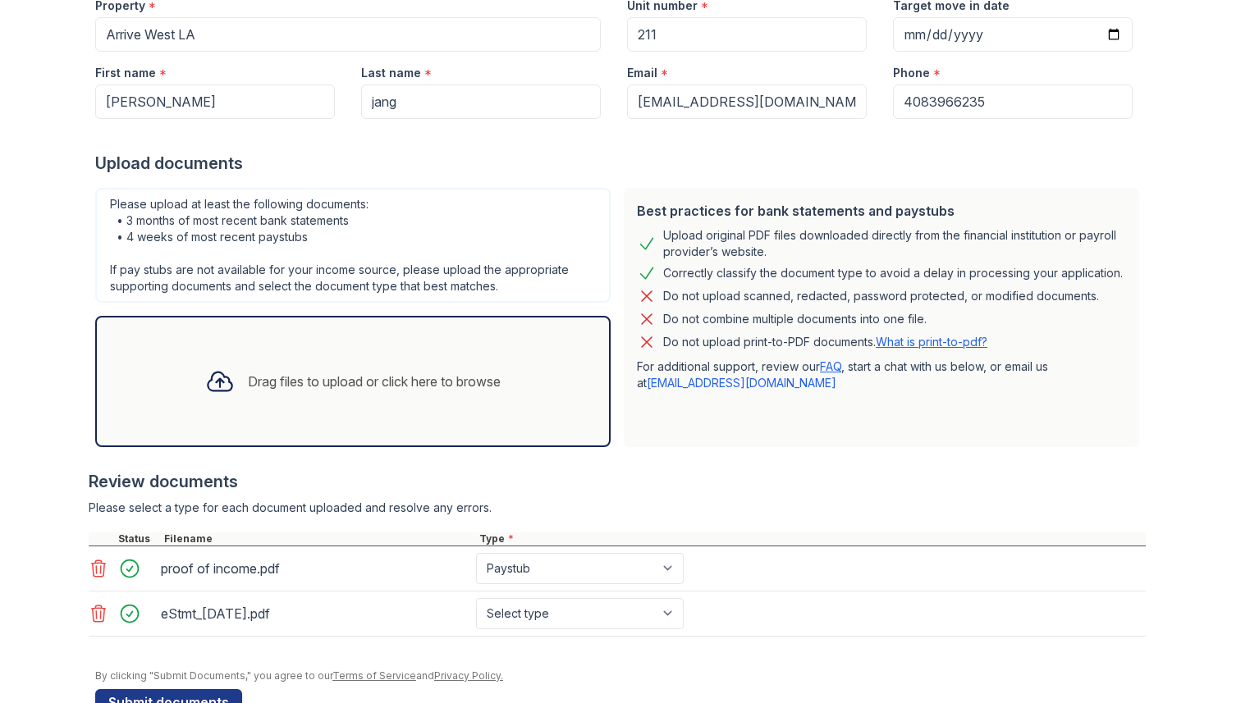
scroll to position [228, 0]
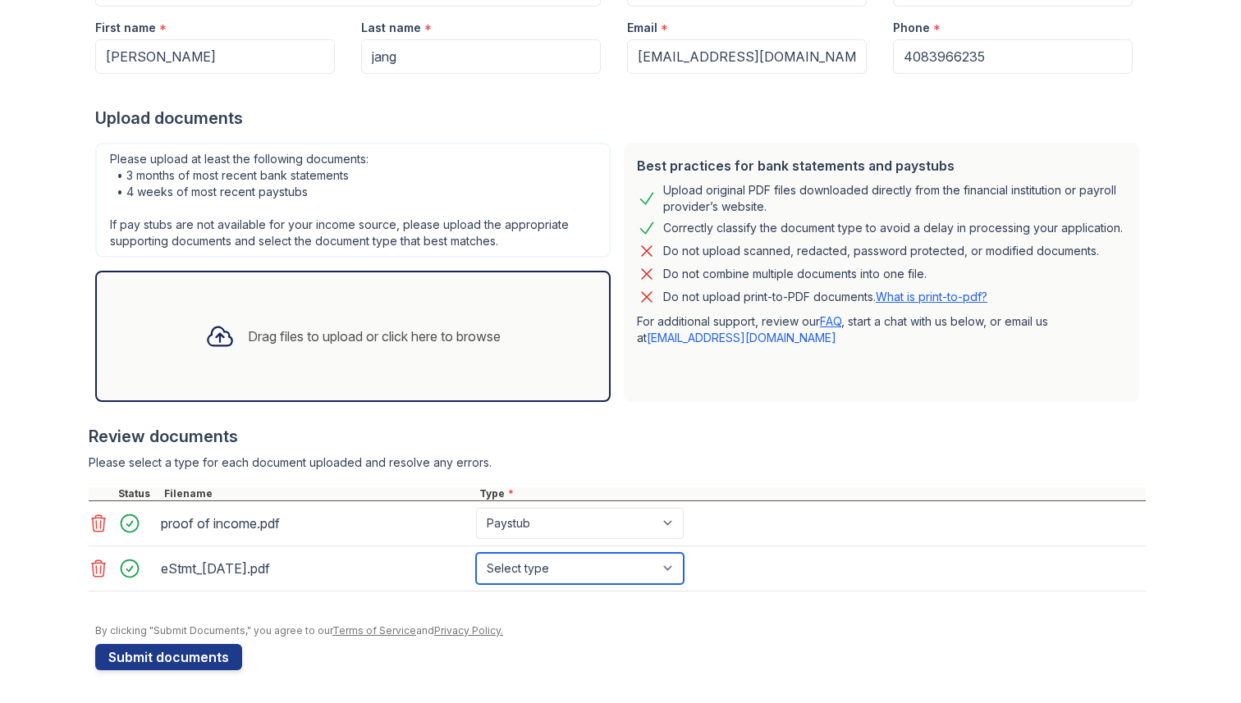
click at [632, 560] on select "Select type Paystub Bank Statement Offer Letter Tax Documents Benefit Award Let…" at bounding box center [580, 568] width 208 height 31
select select "bank_statement"
click at [476, 553] on select "Select type Paystub Bank Statement Offer Letter Tax Documents Benefit Award Let…" at bounding box center [580, 568] width 208 height 31
click at [400, 345] on div "Drag files to upload or click here to browse" at bounding box center [374, 337] width 253 height 20
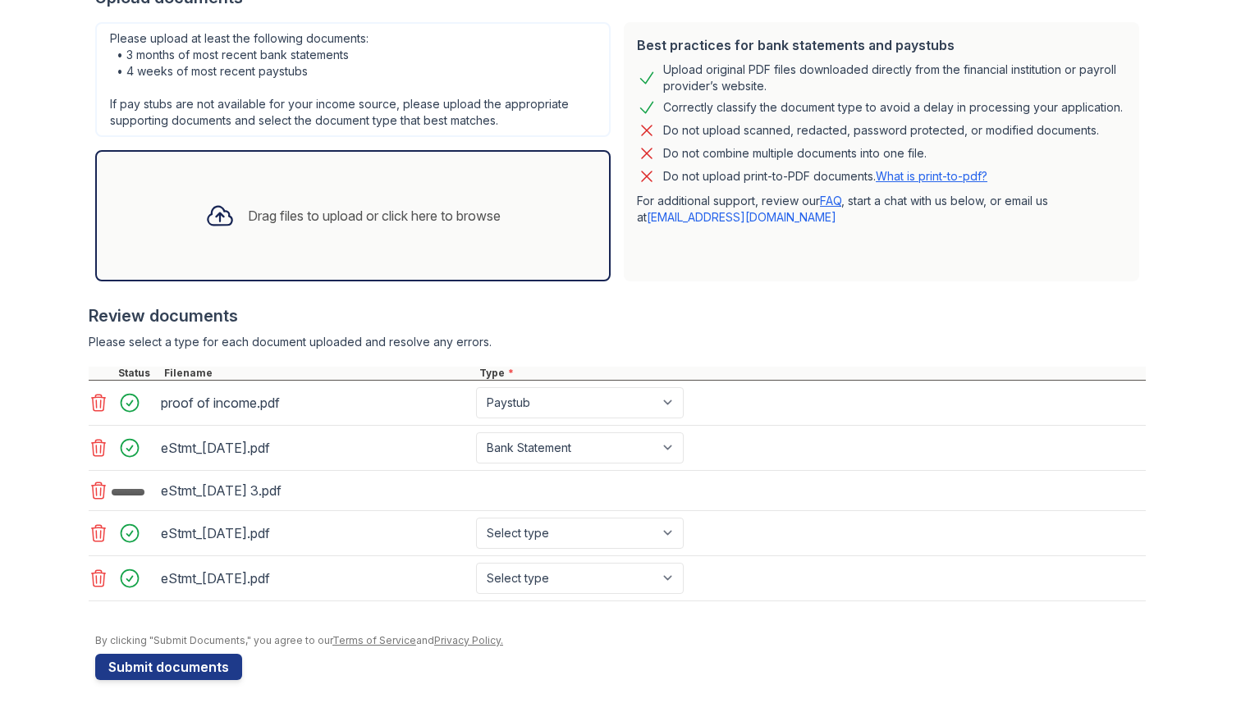
scroll to position [359, 0]
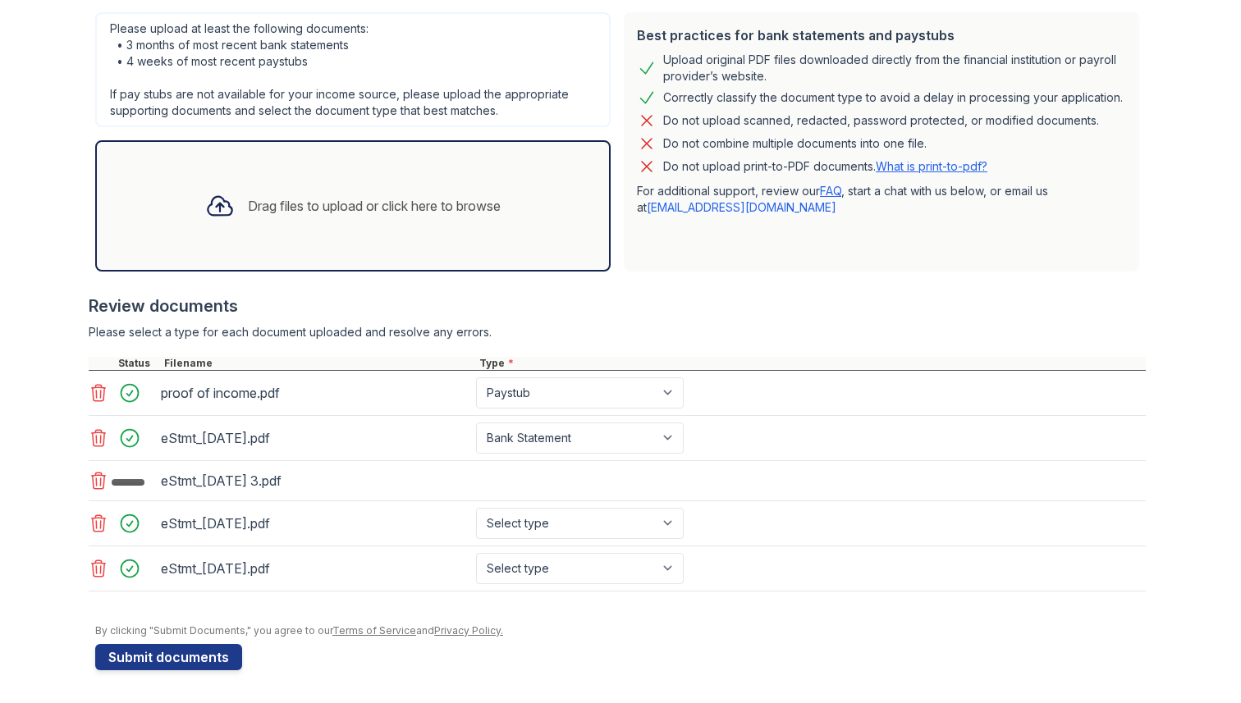
click at [94, 437] on icon at bounding box center [99, 438] width 20 height 20
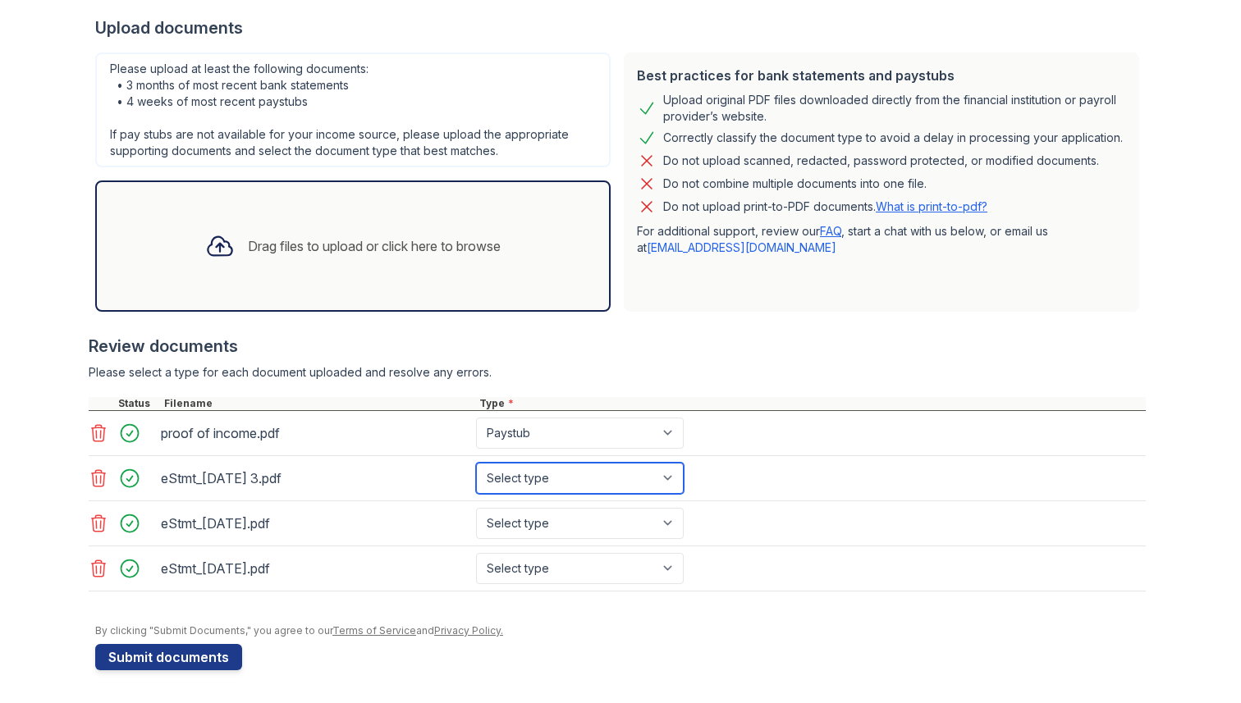
click at [523, 479] on select "Select type Paystub Bank Statement Offer Letter Tax Documents Benefit Award Let…" at bounding box center [580, 478] width 208 height 31
select select "bank_statement"
click at [476, 463] on select "Select type Paystub Bank Statement Offer Letter Tax Documents Benefit Award Let…" at bounding box center [580, 478] width 208 height 31
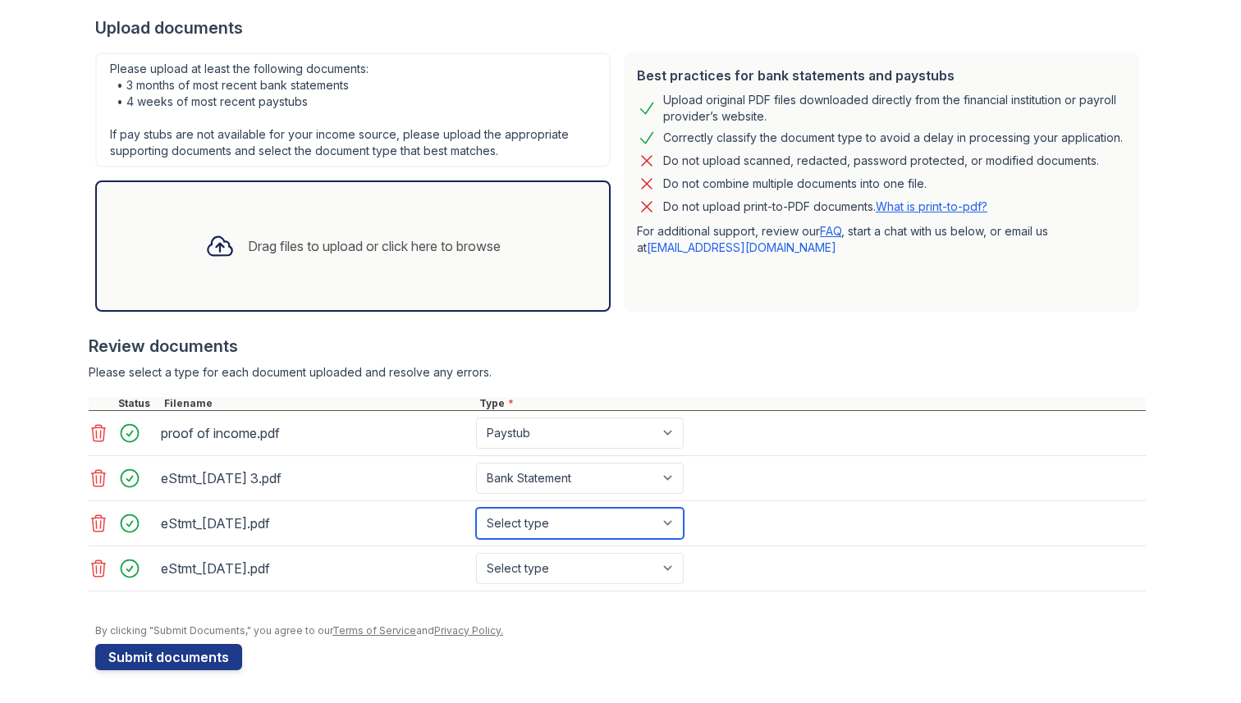
click at [562, 520] on select "Select type Paystub Bank Statement Offer Letter Tax Documents Benefit Award Let…" at bounding box center [580, 523] width 208 height 31
select select "bank_statement"
click at [476, 508] on select "Select type Paystub Bank Statement Offer Letter Tax Documents Benefit Award Let…" at bounding box center [580, 523] width 208 height 31
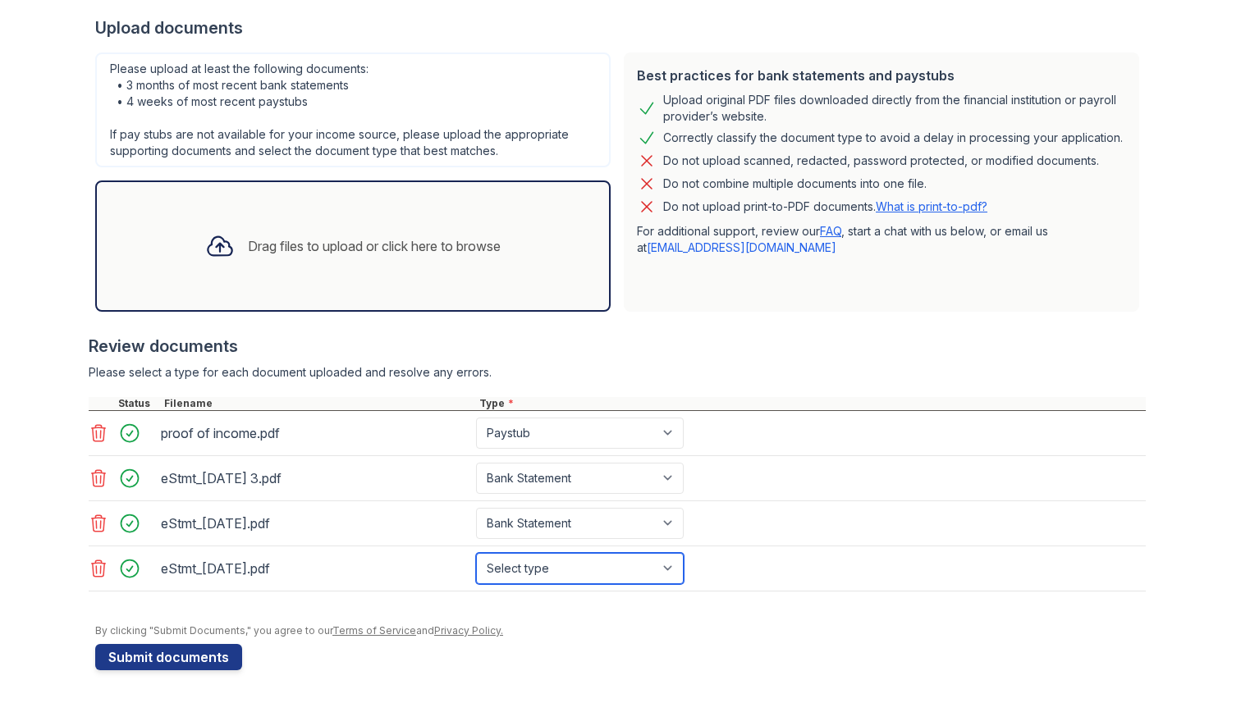
click at [601, 560] on select "Select type Paystub Bank Statement Offer Letter Tax Documents Benefit Award Let…" at bounding box center [580, 568] width 208 height 31
select select "bank_statement"
click at [476, 553] on select "Select type Paystub Bank Statement Offer Letter Tax Documents Benefit Award Let…" at bounding box center [580, 568] width 208 height 31
click at [206, 661] on button "Submit documents" at bounding box center [168, 657] width 147 height 26
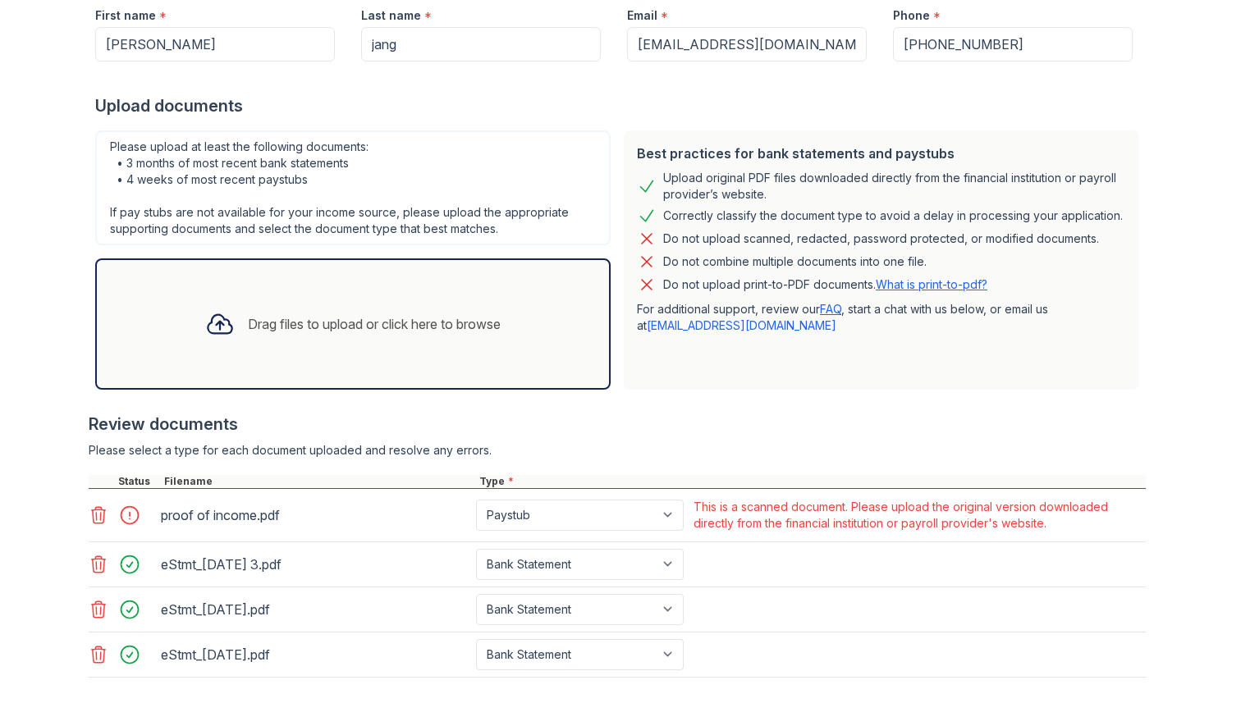
scroll to position [373, 0]
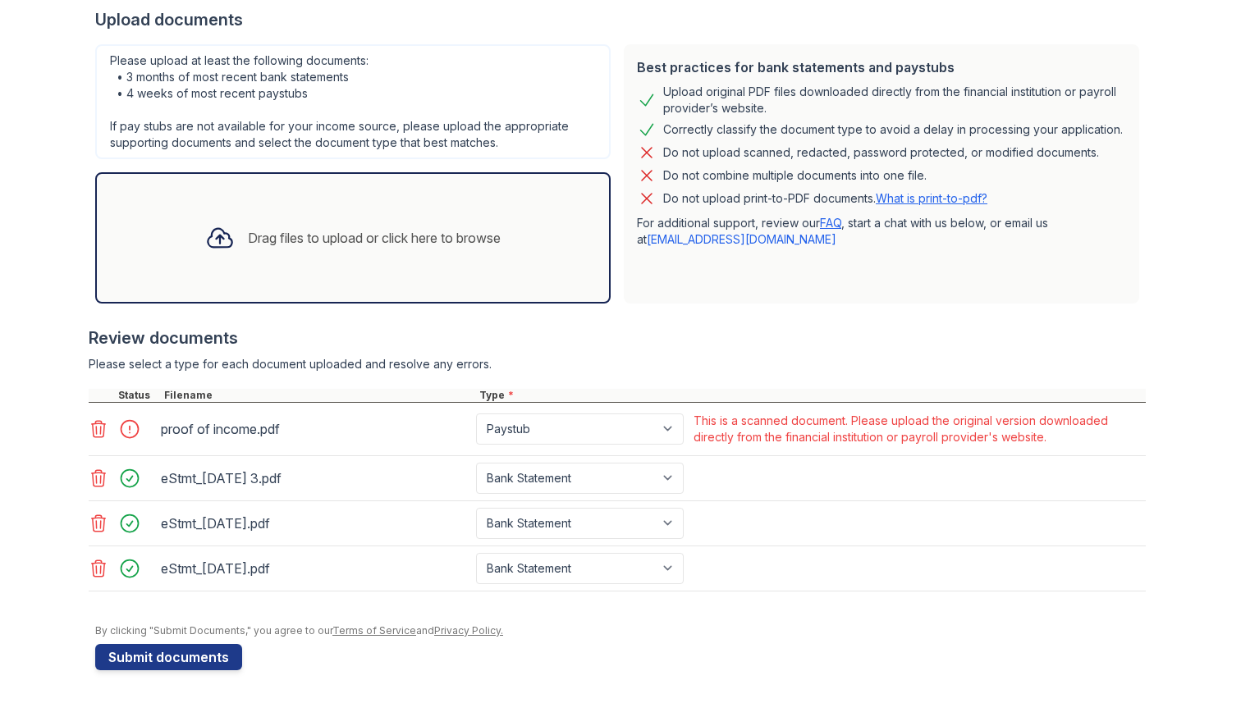
click at [97, 433] on icon at bounding box center [99, 429] width 14 height 16
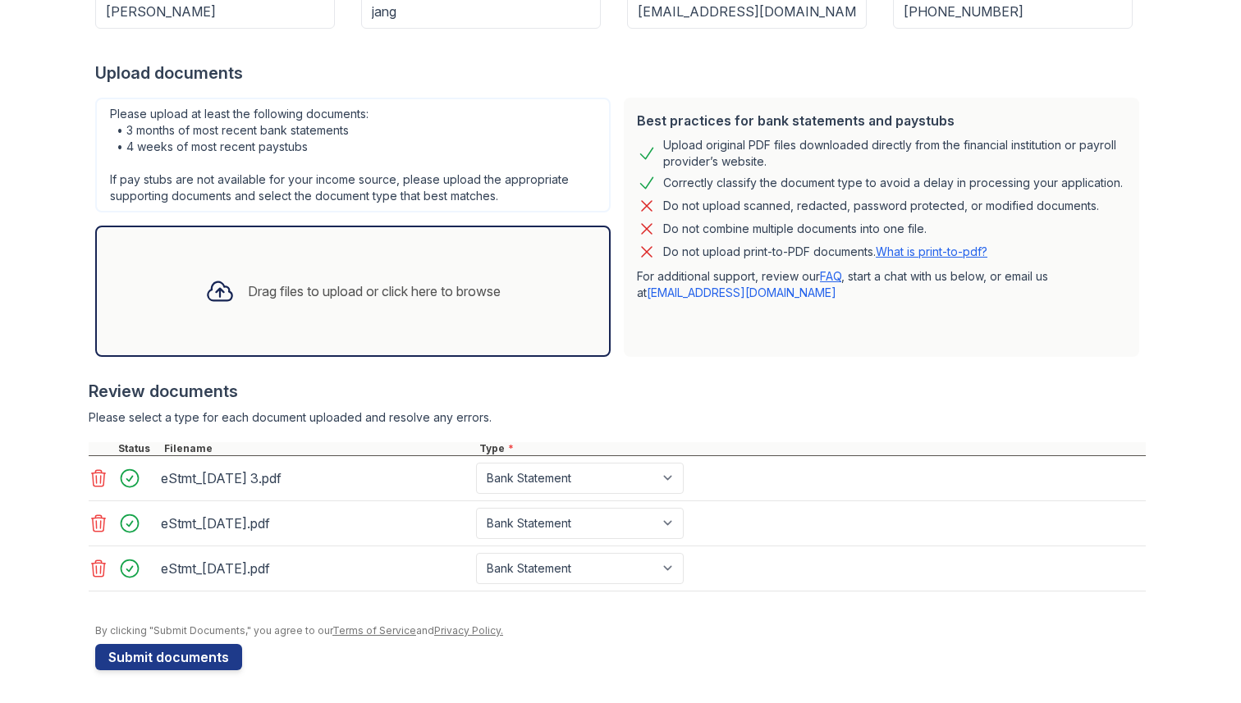
scroll to position [319, 0]
click at [262, 307] on div "Drag files to upload or click here to browse" at bounding box center [353, 291] width 322 height 56
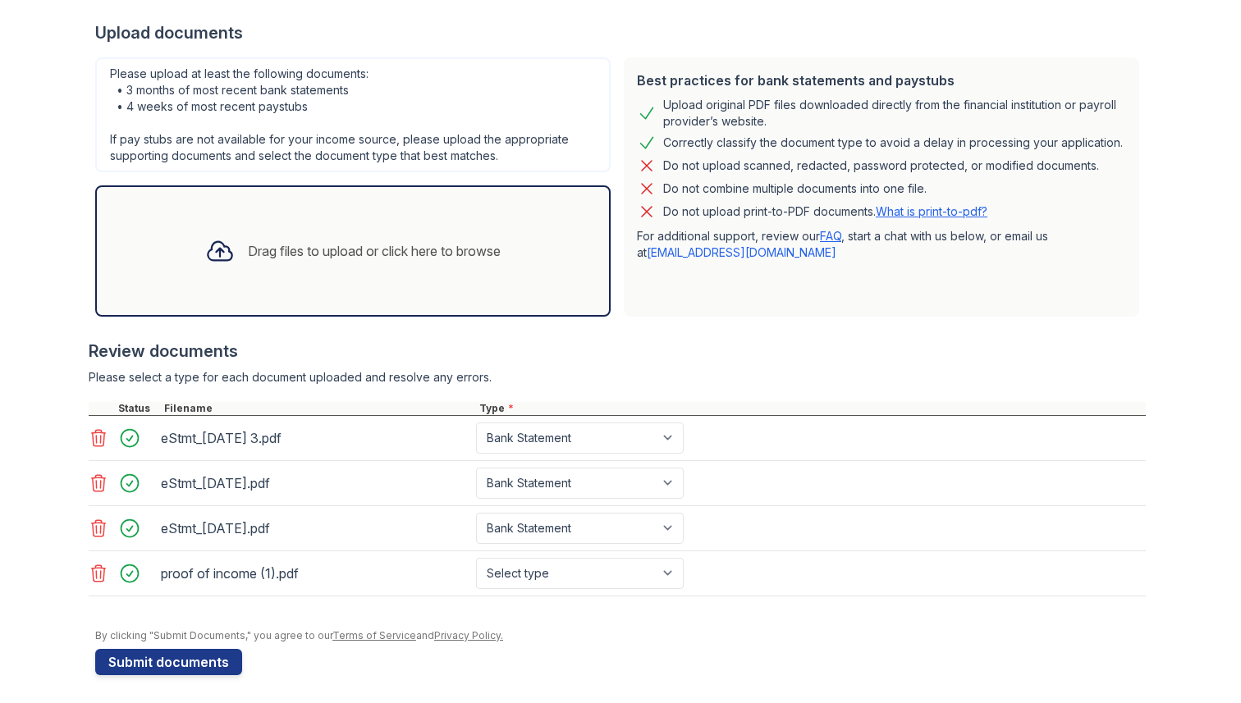
scroll to position [364, 0]
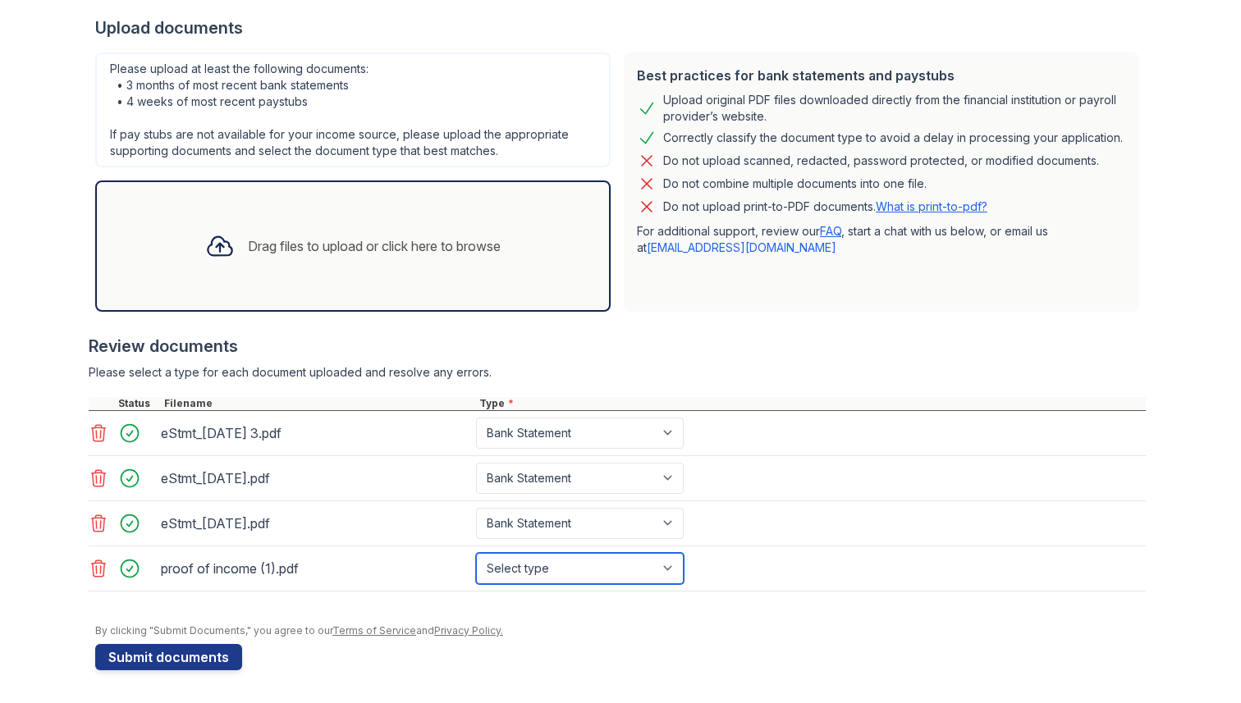
click at [570, 566] on select "Select type Paystub Bank Statement Offer Letter Tax Documents Benefit Award Let…" at bounding box center [580, 568] width 208 height 31
select select "paystub"
click at [476, 553] on select "Select type Paystub Bank Statement Offer Letter Tax Documents Benefit Award Let…" at bounding box center [580, 568] width 208 height 31
click at [193, 654] on button "Submit documents" at bounding box center [168, 657] width 147 height 26
